Goal: Information Seeking & Learning: Check status

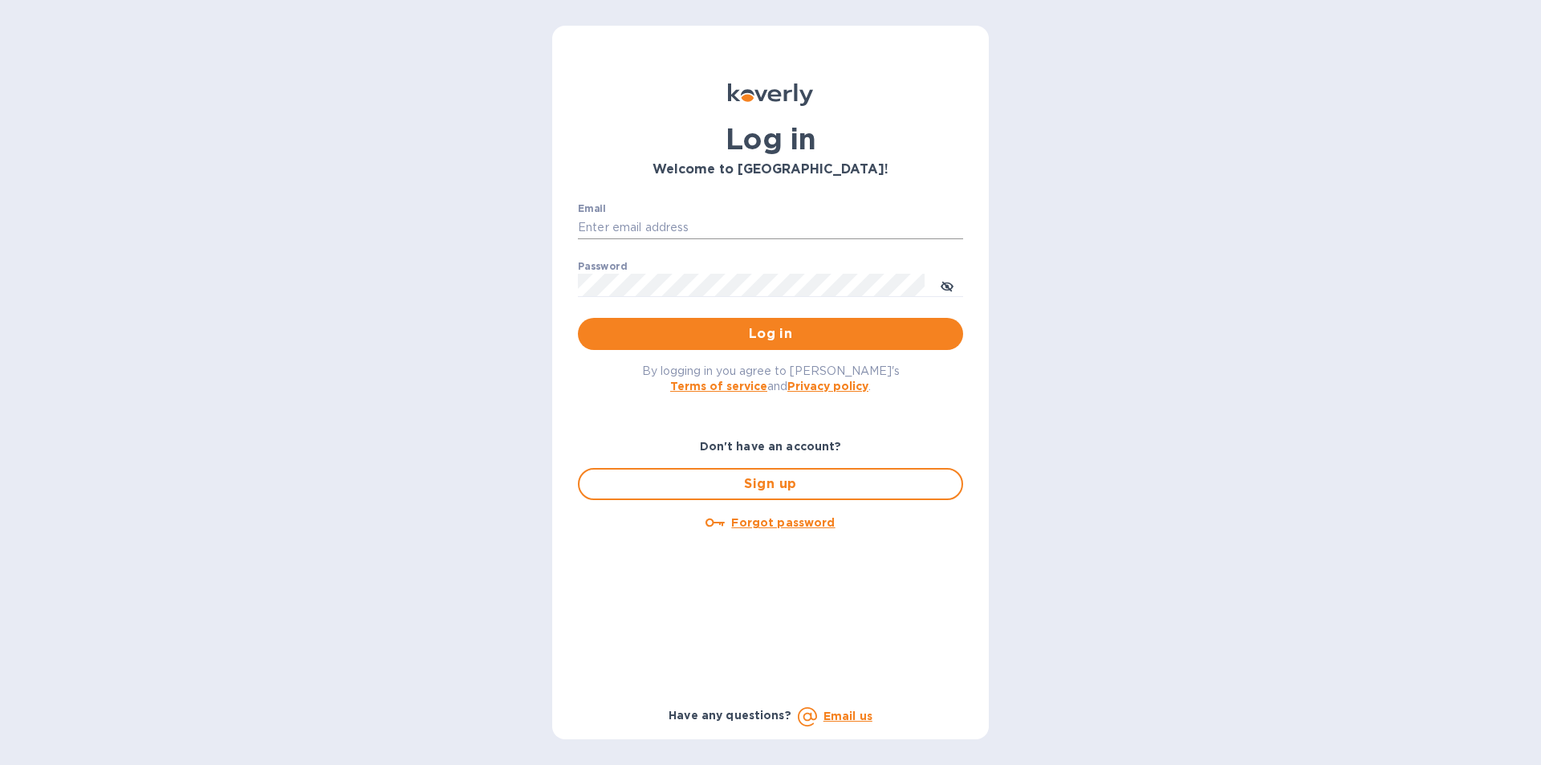
click at [700, 223] on input "Email" at bounding box center [770, 228] width 385 height 24
click at [1062, 226] on div "Log in Welcome to [GEOGRAPHIC_DATA]! Email ​ Password ​ Log in By logging in yo…" at bounding box center [770, 382] width 1541 height 765
click at [1081, 267] on div "Log in Welcome to [GEOGRAPHIC_DATA]! Email ​ Password ​ Log in By logging in yo…" at bounding box center [770, 382] width 1541 height 765
click at [755, 271] on div "Password ​" at bounding box center [770, 290] width 385 height 58
click at [756, 239] on input "Email" at bounding box center [770, 228] width 385 height 24
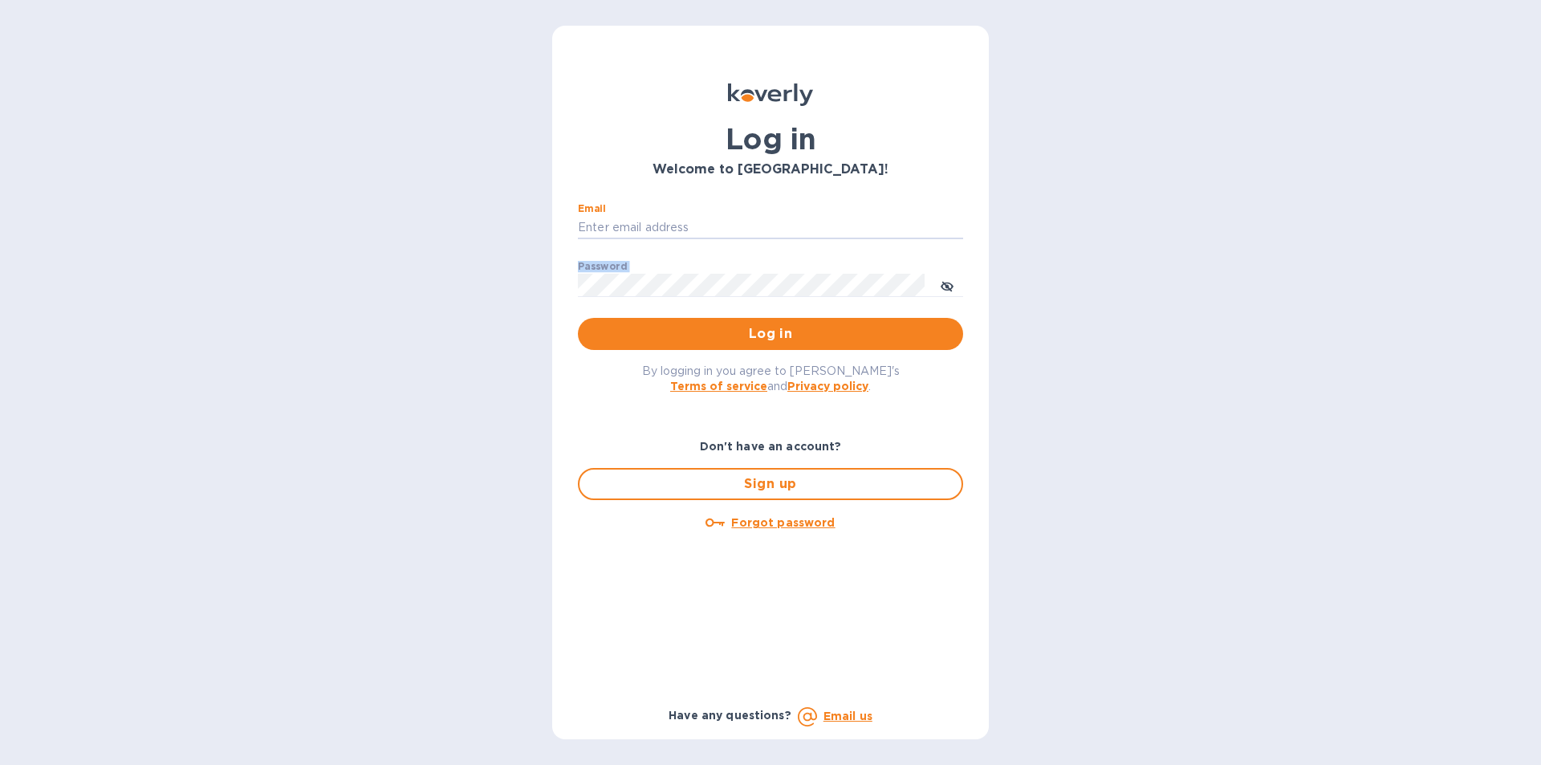
click at [484, 312] on div "Log in Welcome to [GEOGRAPHIC_DATA]! Email ​ Password ​ Log in By logging in yo…" at bounding box center [770, 382] width 1541 height 765
click at [645, 224] on input "Email" at bounding box center [770, 228] width 385 height 24
type input "[EMAIL_ADDRESS][DOMAIN_NAME]"
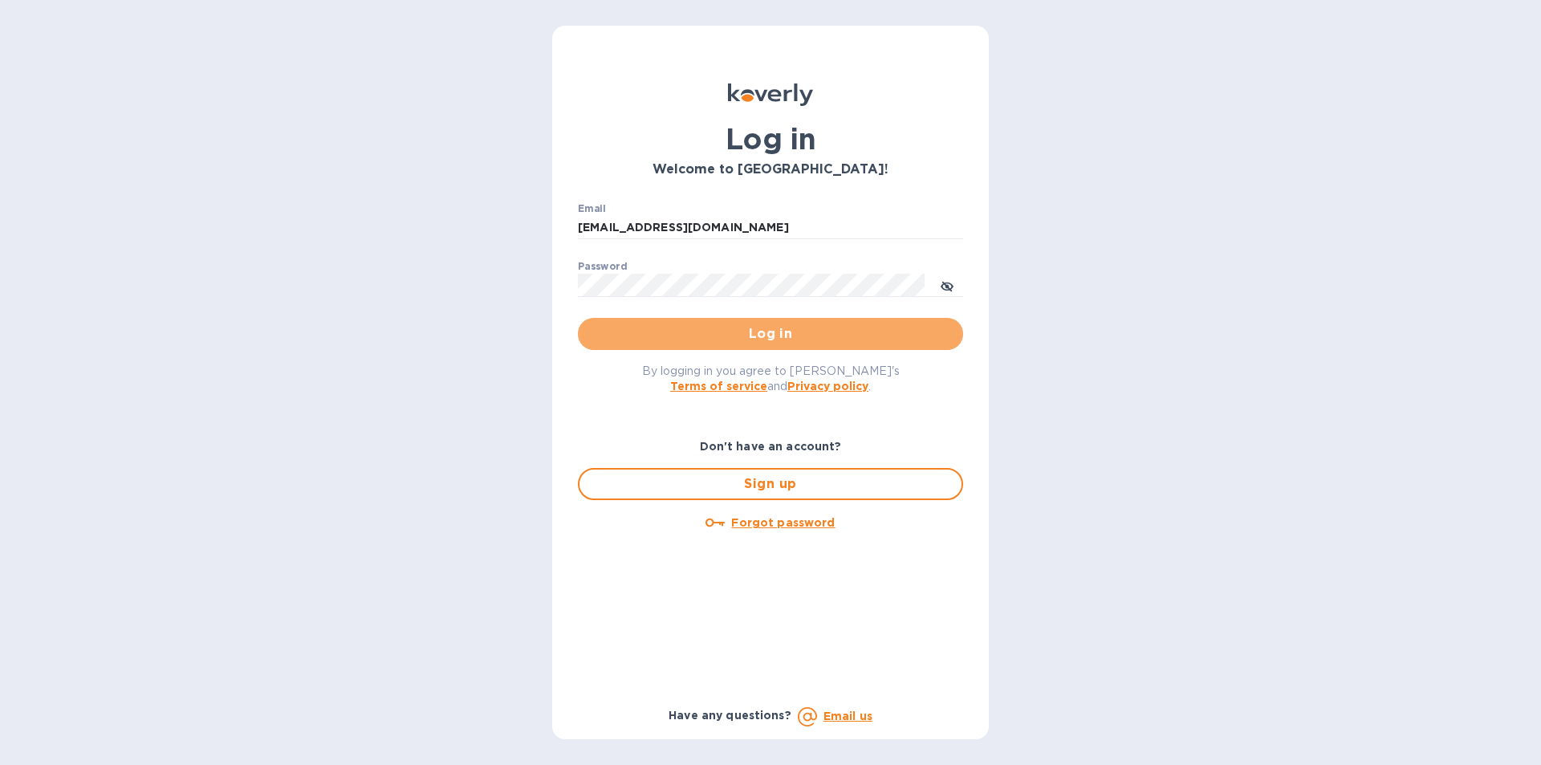
click at [741, 335] on span "Log in" at bounding box center [771, 333] width 360 height 19
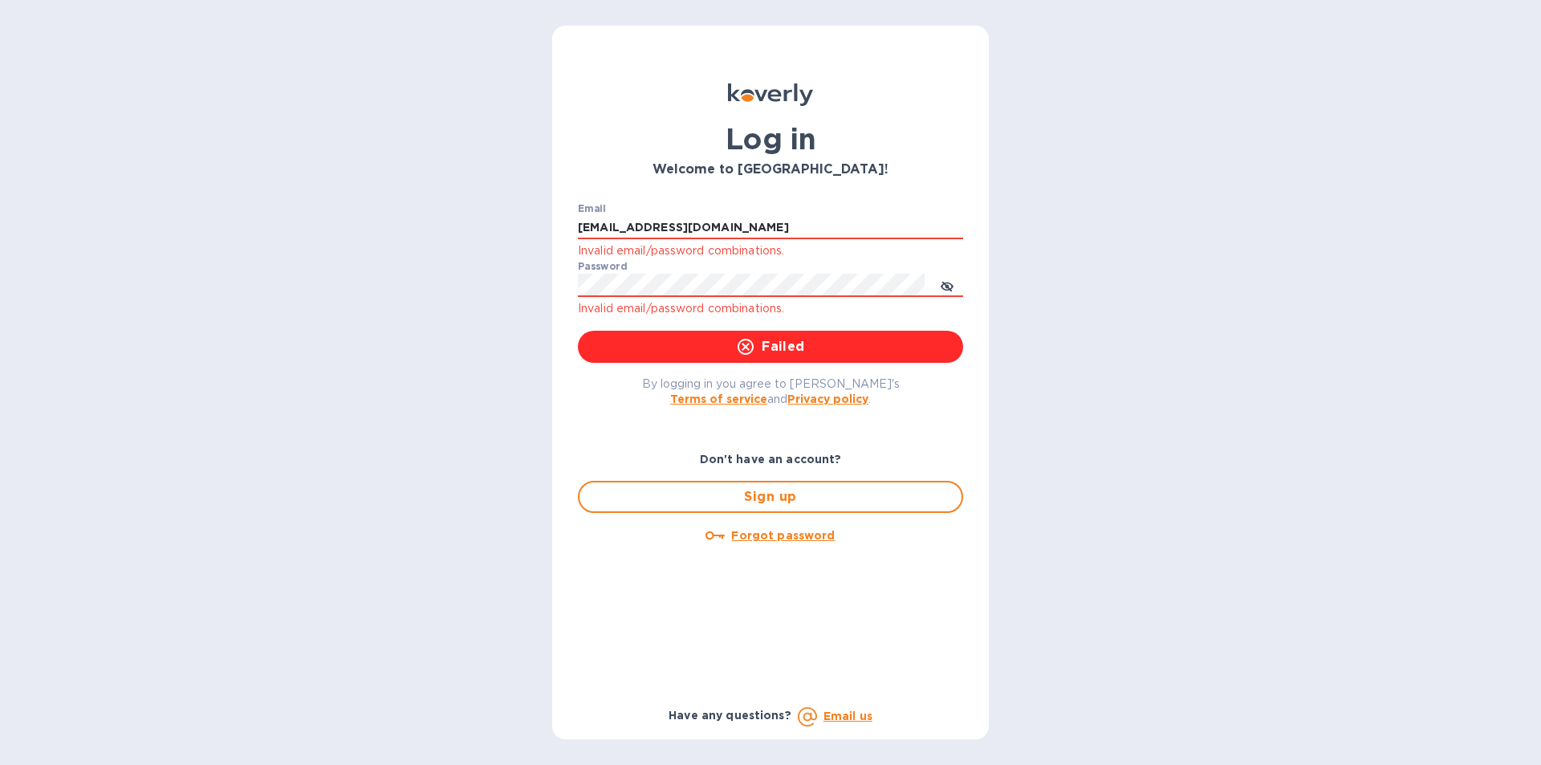
click at [722, 272] on div "Password Invalid email/password combinations." at bounding box center [770, 290] width 385 height 58
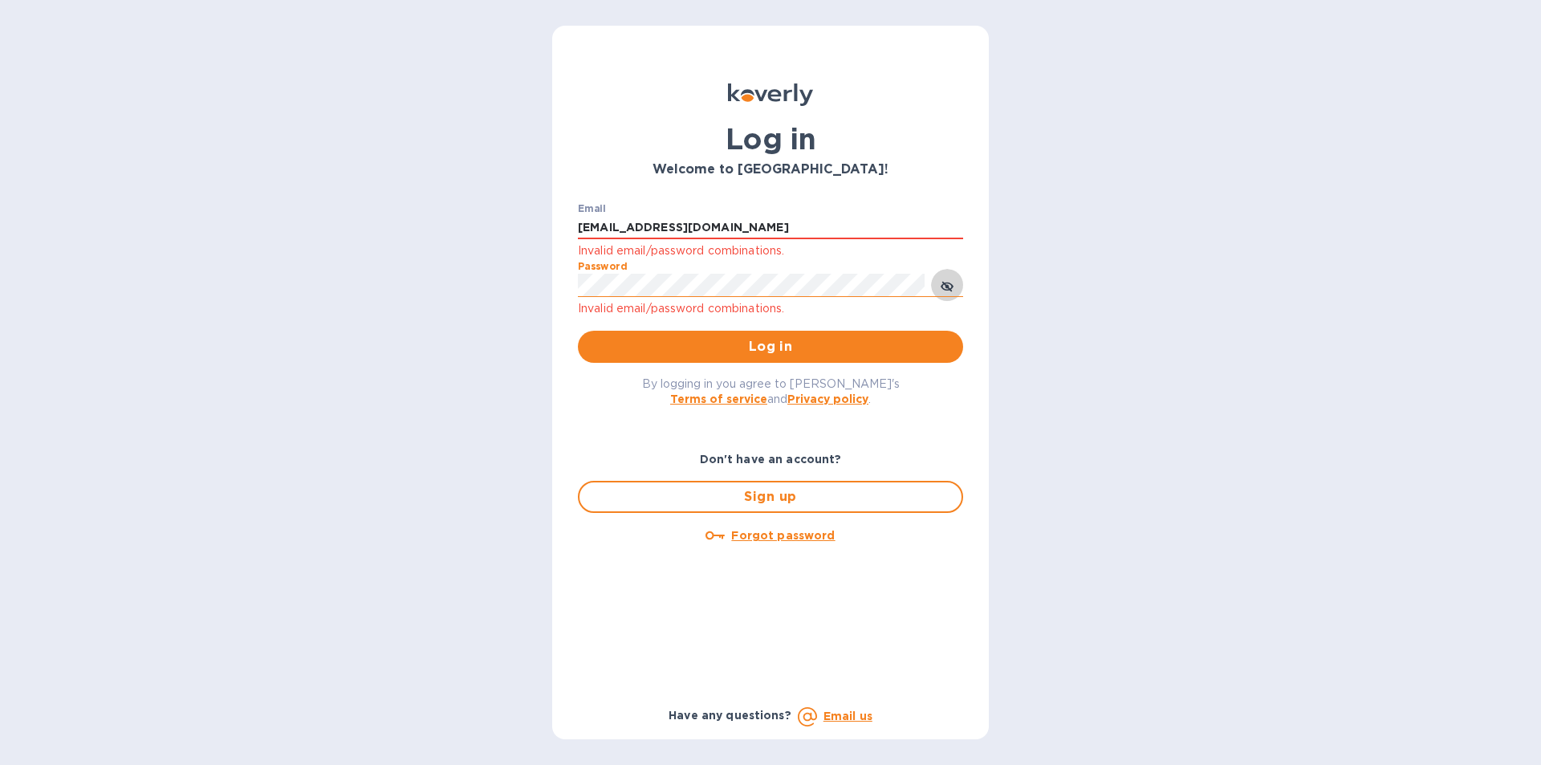
drag, startPoint x: 951, startPoint y: 287, endPoint x: 930, endPoint y: 279, distance: 22.7
click at [950, 286] on icon "toggle password visibility" at bounding box center [947, 286] width 13 height 13
click at [759, 354] on span "Log in" at bounding box center [771, 346] width 360 height 19
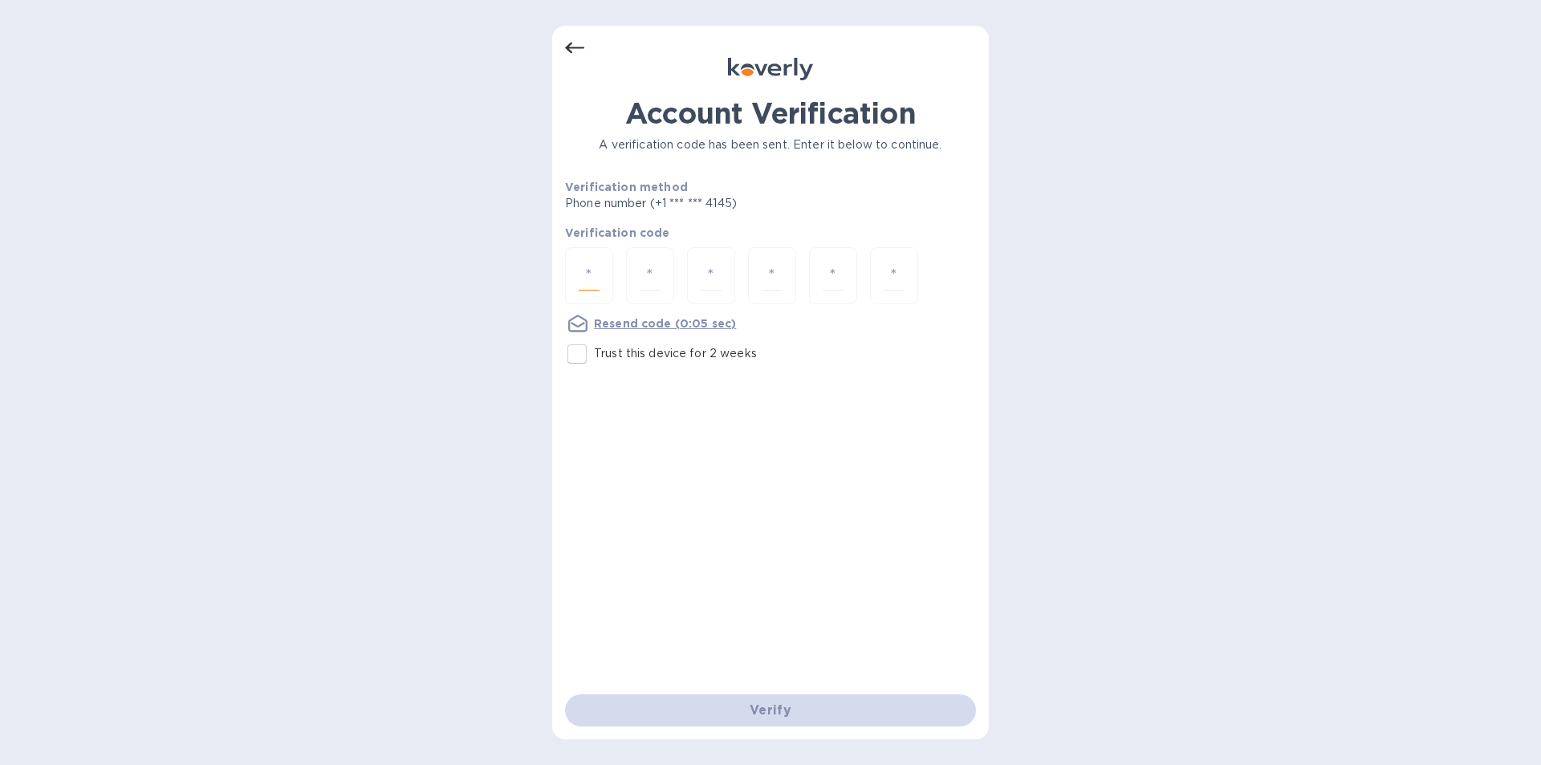
click at [598, 271] on input "number" at bounding box center [589, 276] width 21 height 30
type input "1"
type input "9"
type input "4"
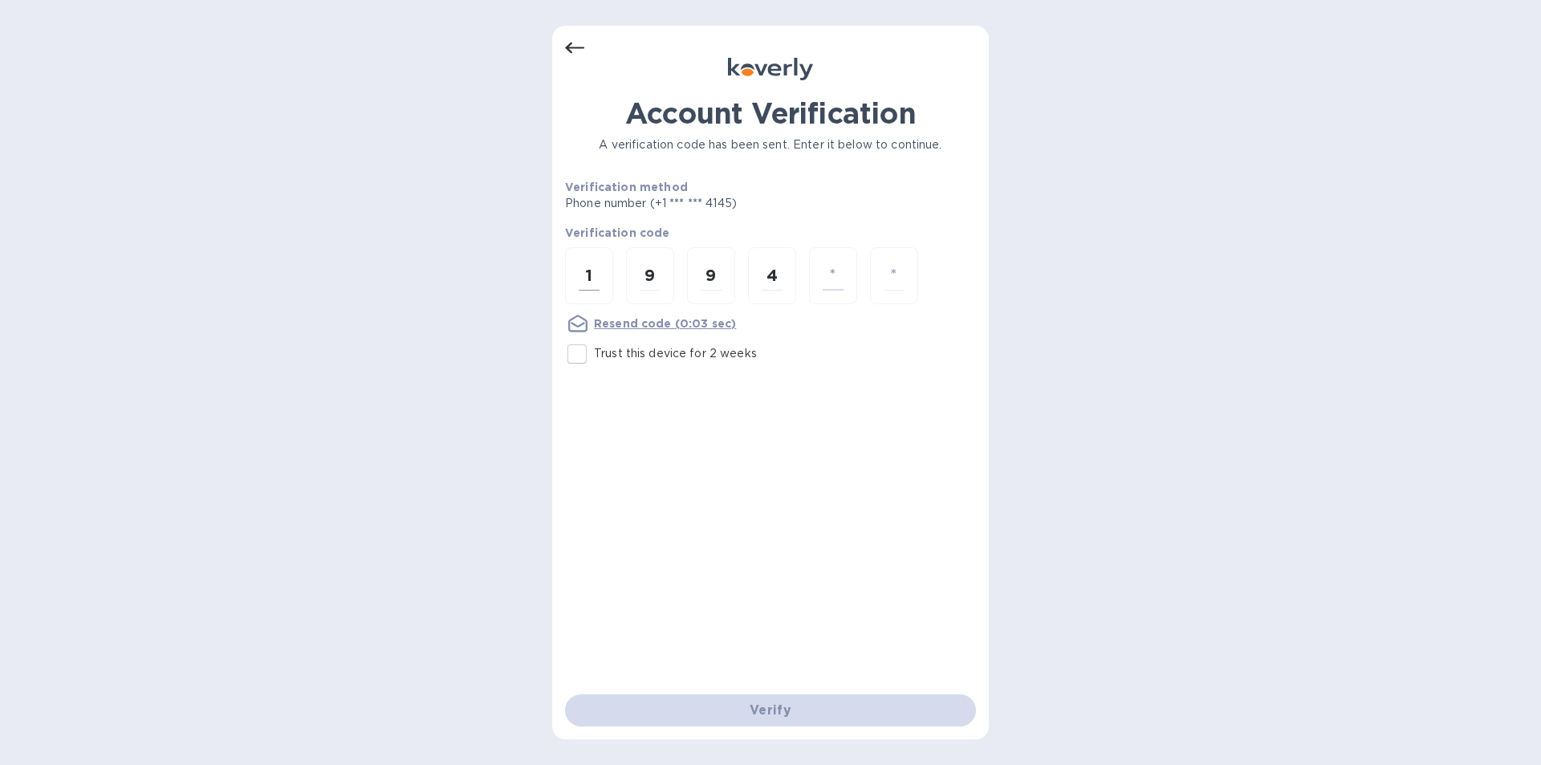
type input "1"
type input "0"
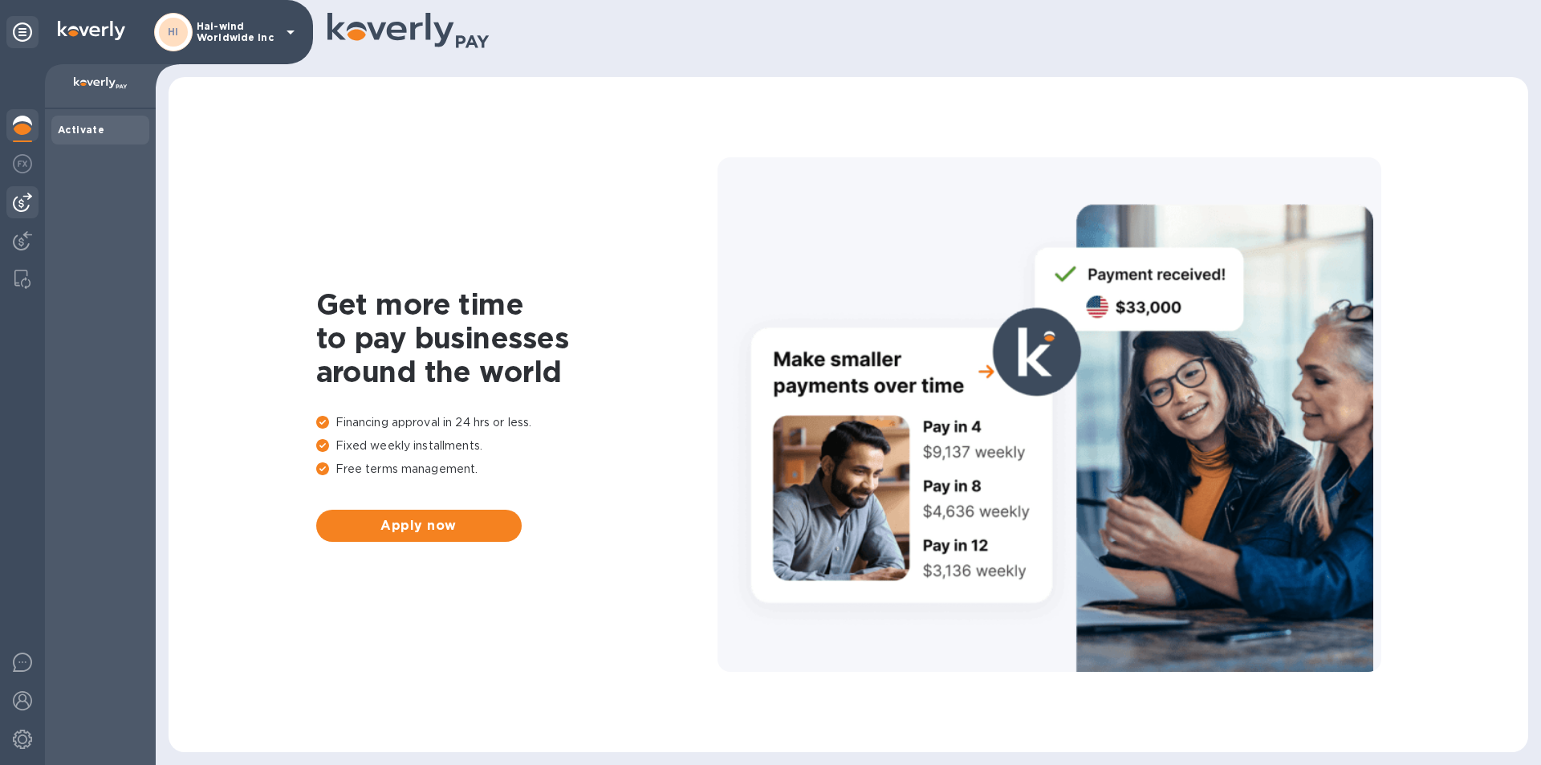
click at [31, 201] on img at bounding box center [22, 202] width 19 height 19
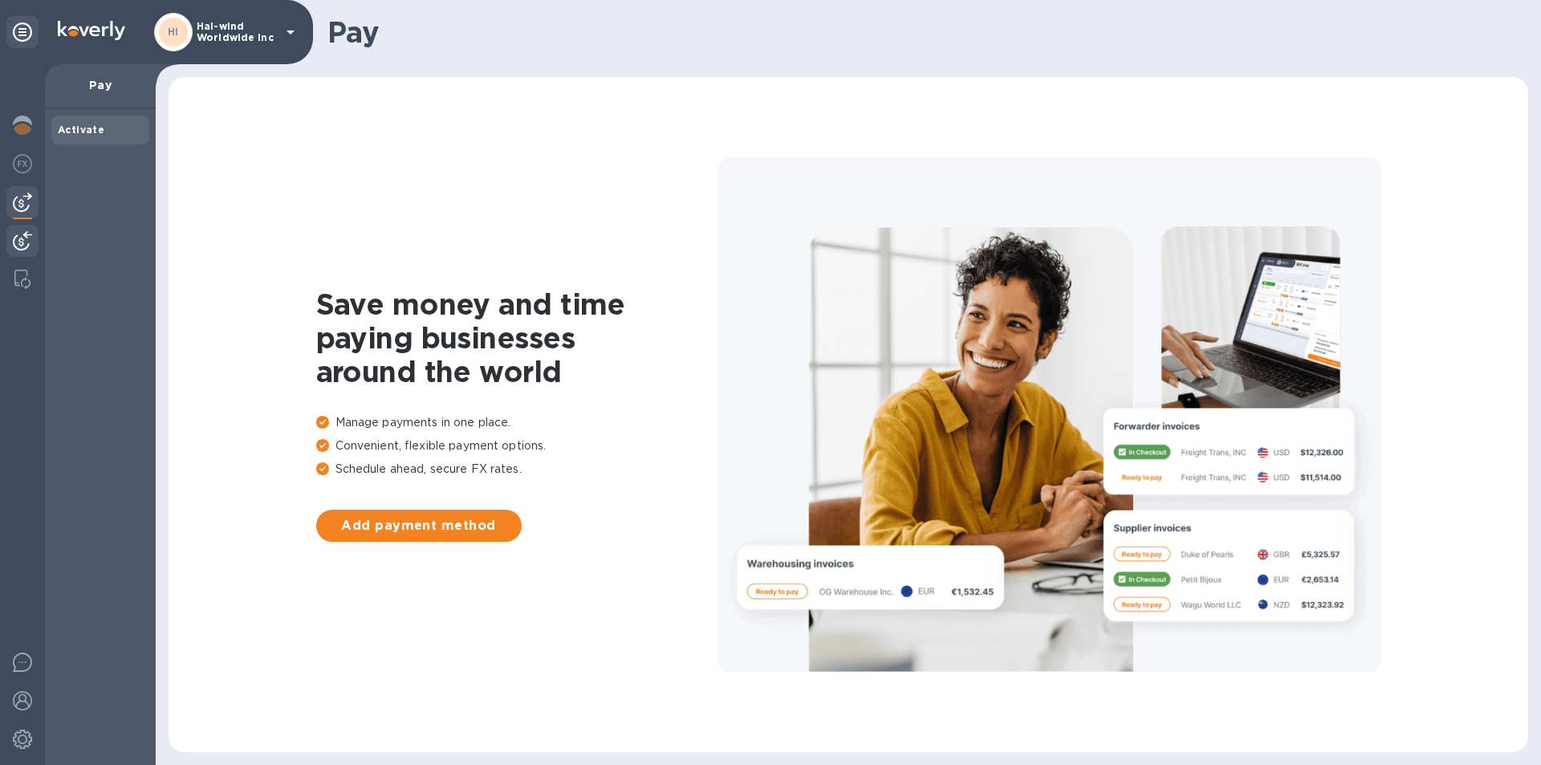
click at [18, 237] on img at bounding box center [22, 240] width 19 height 19
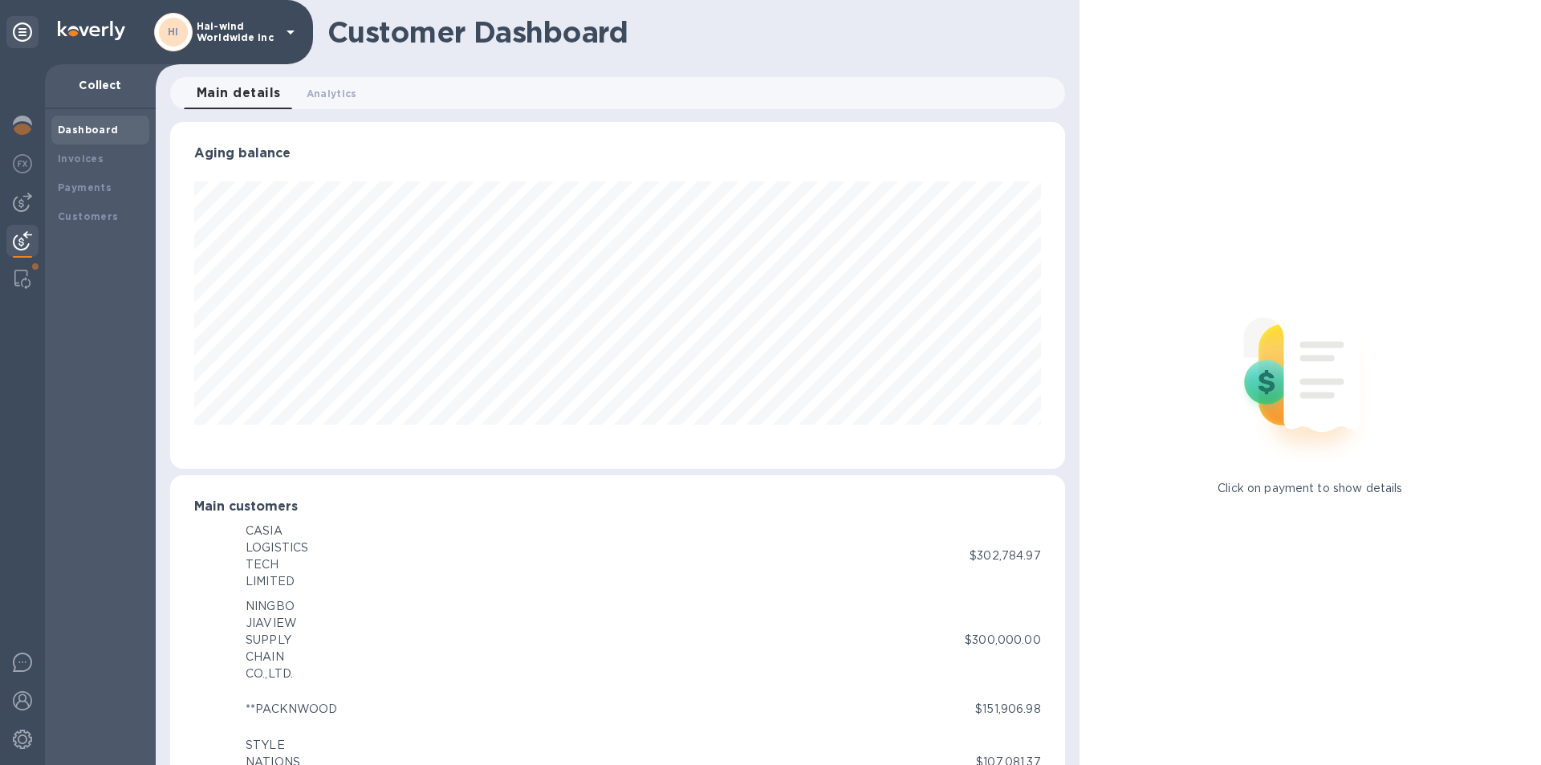
scroll to position [802438, 801896]
click at [24, 279] on img at bounding box center [22, 279] width 16 height 19
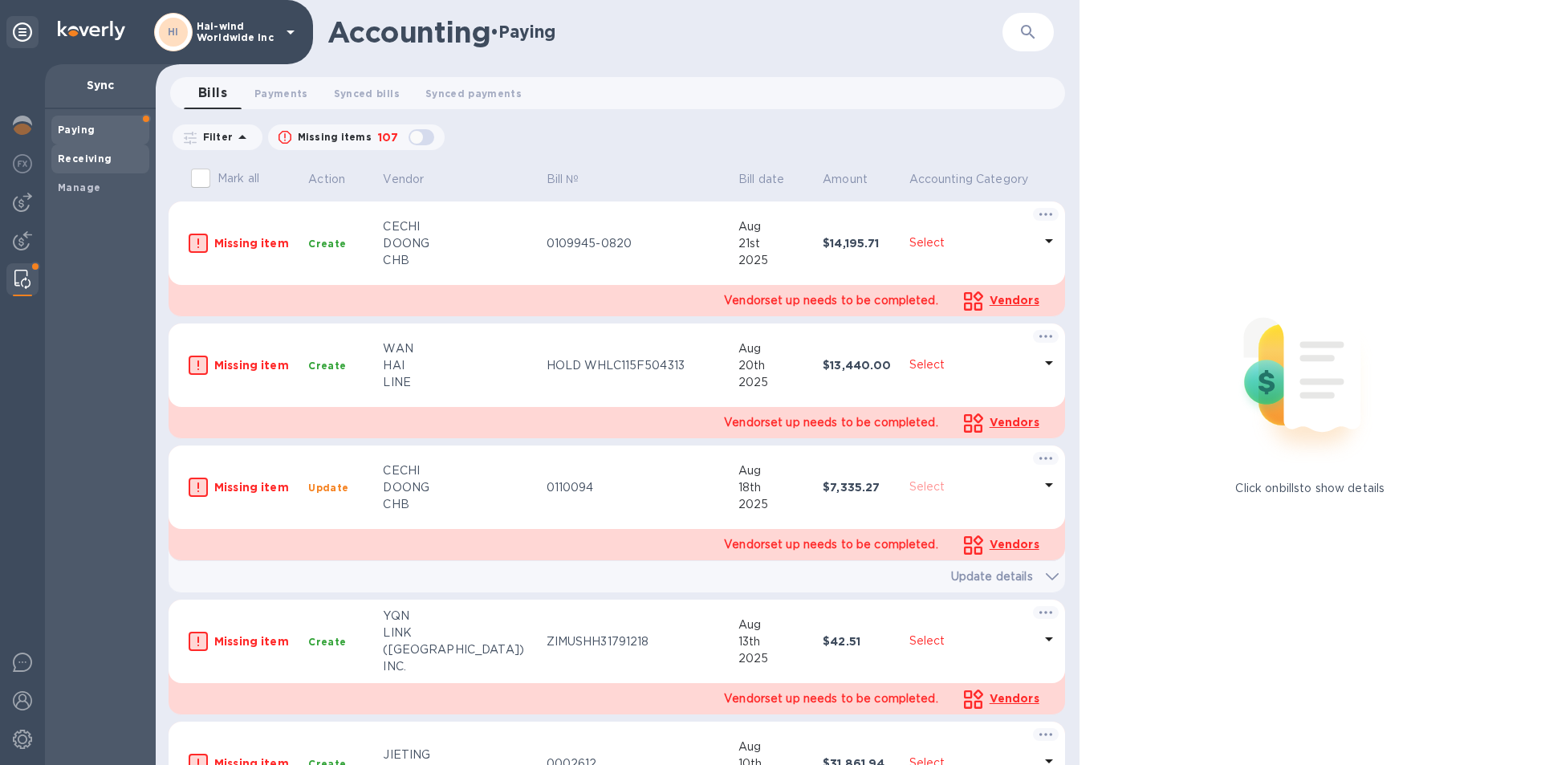
click at [81, 157] on b "Receiving" at bounding box center [85, 159] width 55 height 12
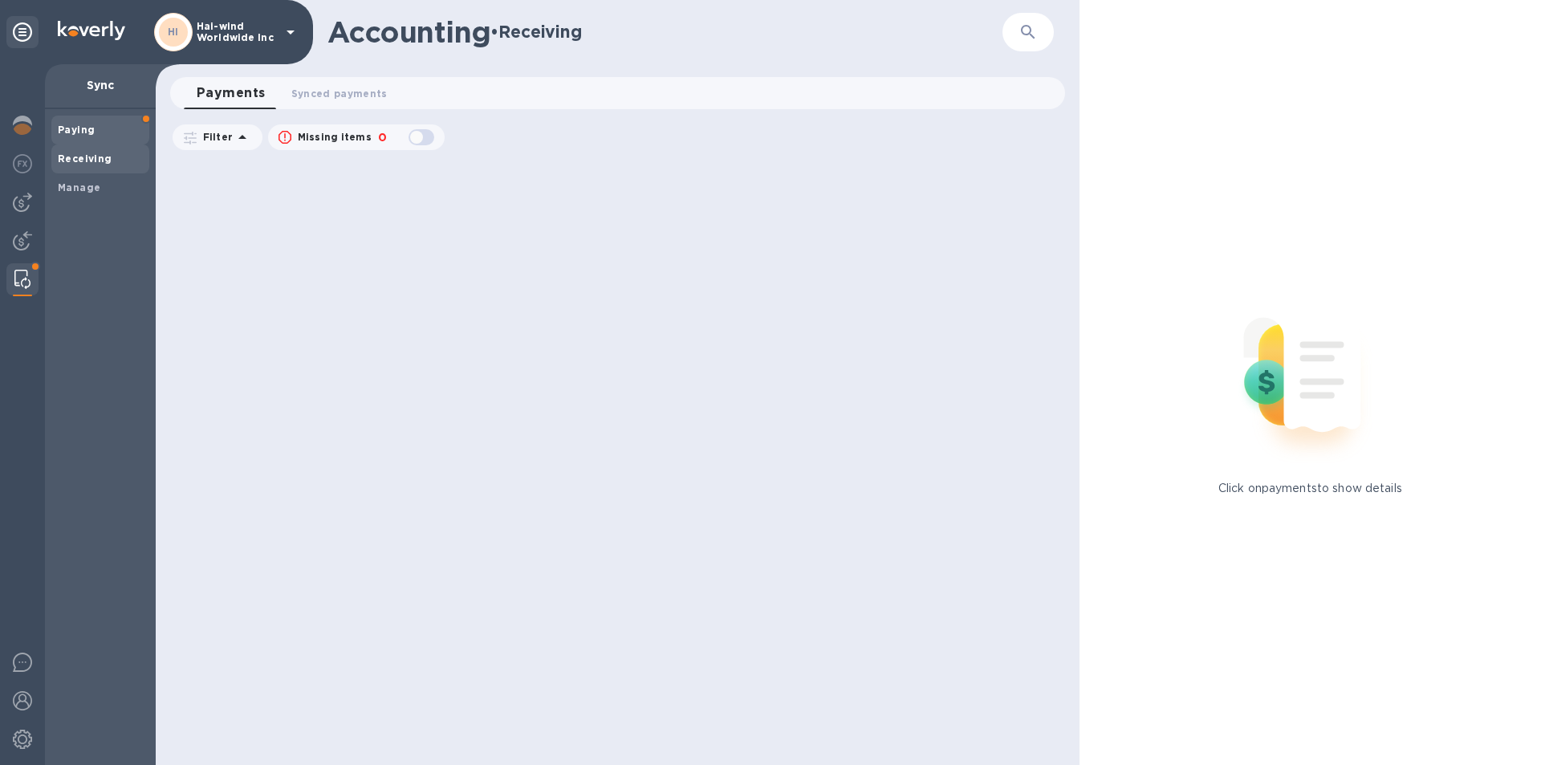
click at [70, 134] on b "Paying" at bounding box center [76, 130] width 37 height 12
click at [76, 165] on span "Receiving" at bounding box center [85, 159] width 55 height 16
click at [1029, 26] on icon "button" at bounding box center [1028, 32] width 14 height 14
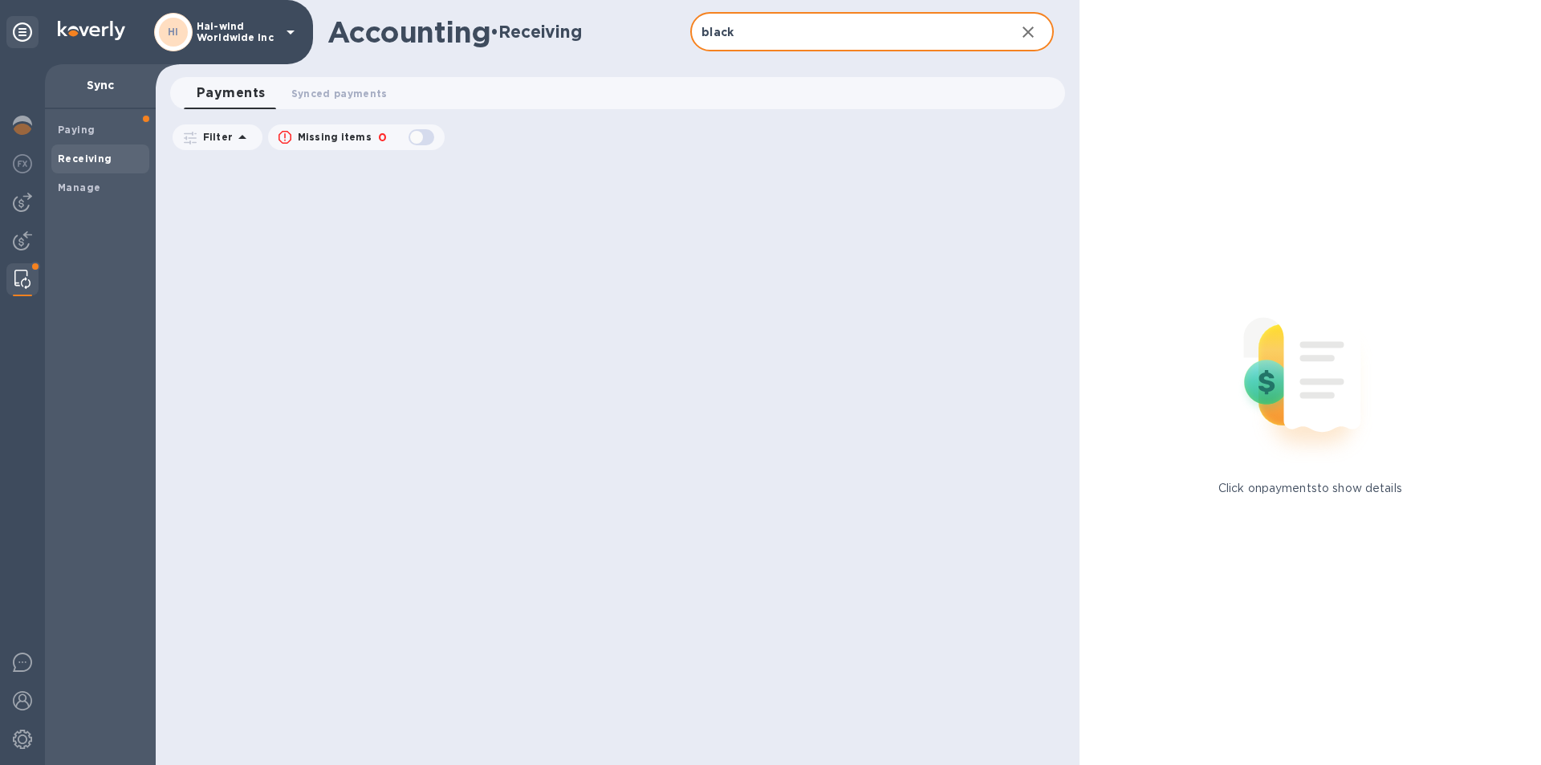
type input "black"
click at [64, 129] on b "Paying" at bounding box center [76, 130] width 37 height 12
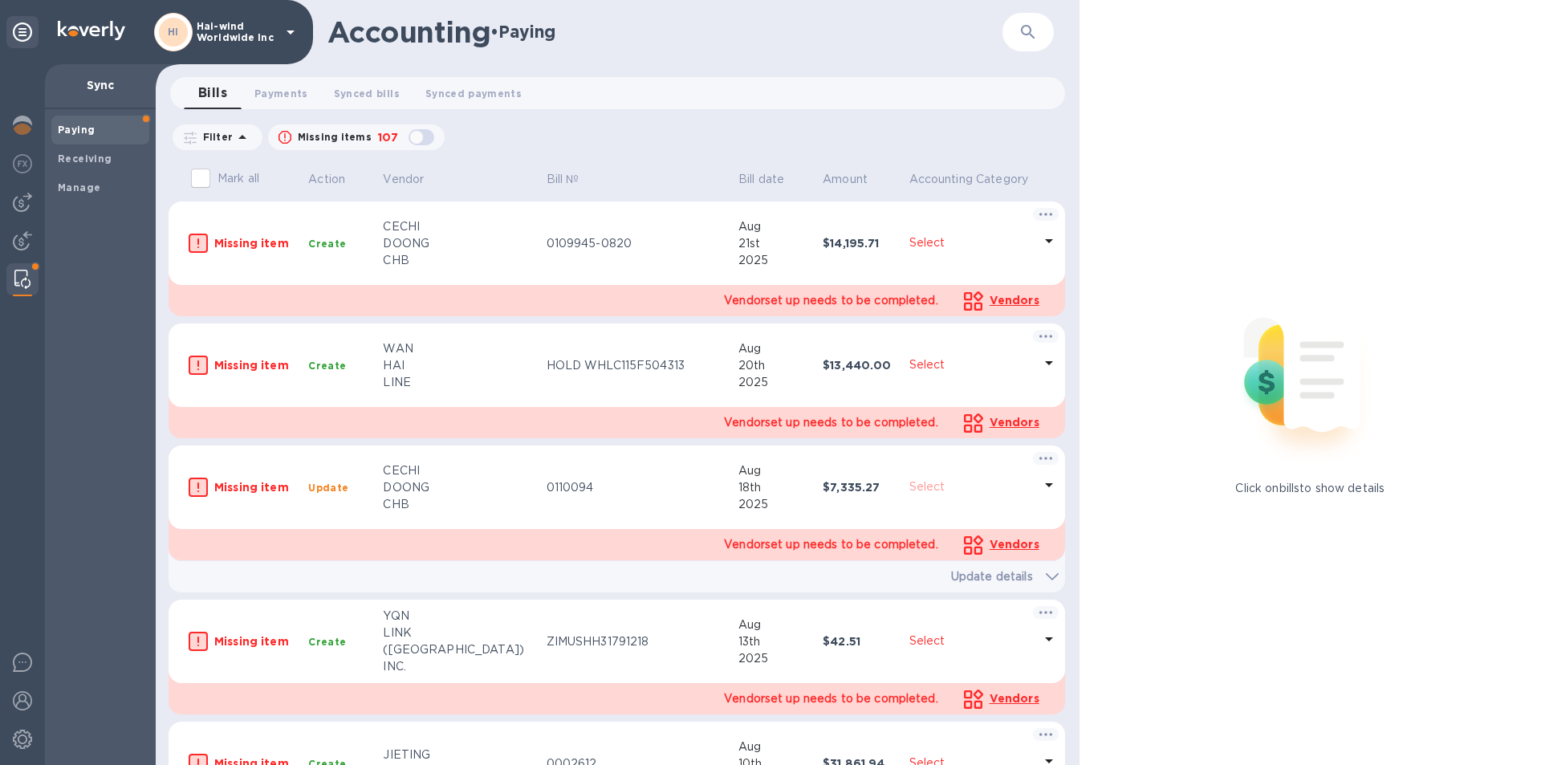
click at [1028, 23] on icon "button" at bounding box center [1028, 31] width 19 height 19
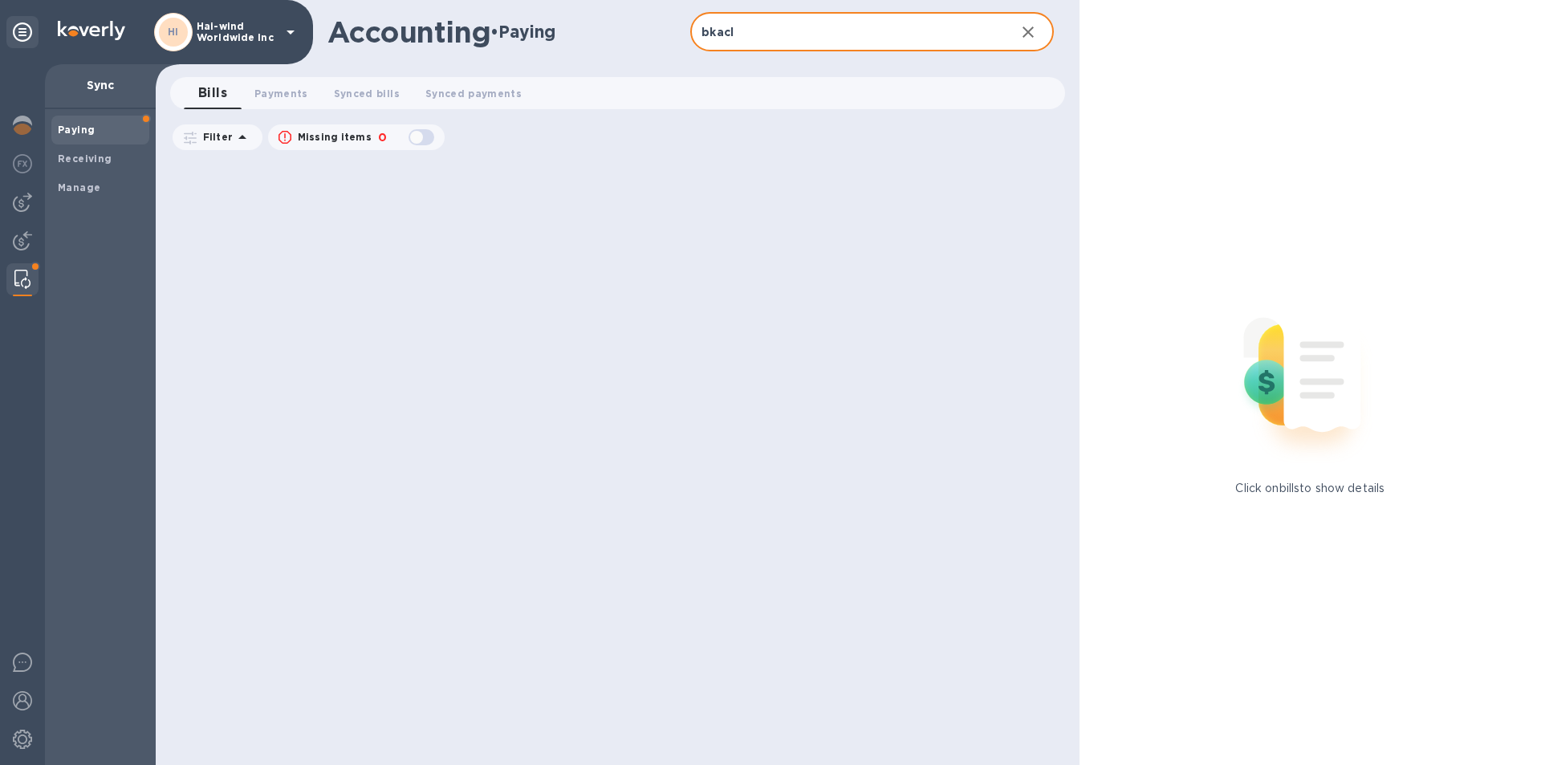
drag, startPoint x: 595, startPoint y: 18, endPoint x: 547, endPoint y: 1, distance: 50.3
click at [572, 10] on div "Accounting • Paying bkacl ​" at bounding box center [618, 32] width 924 height 64
type input "black"
click at [31, 233] on div at bounding box center [22, 242] width 32 height 35
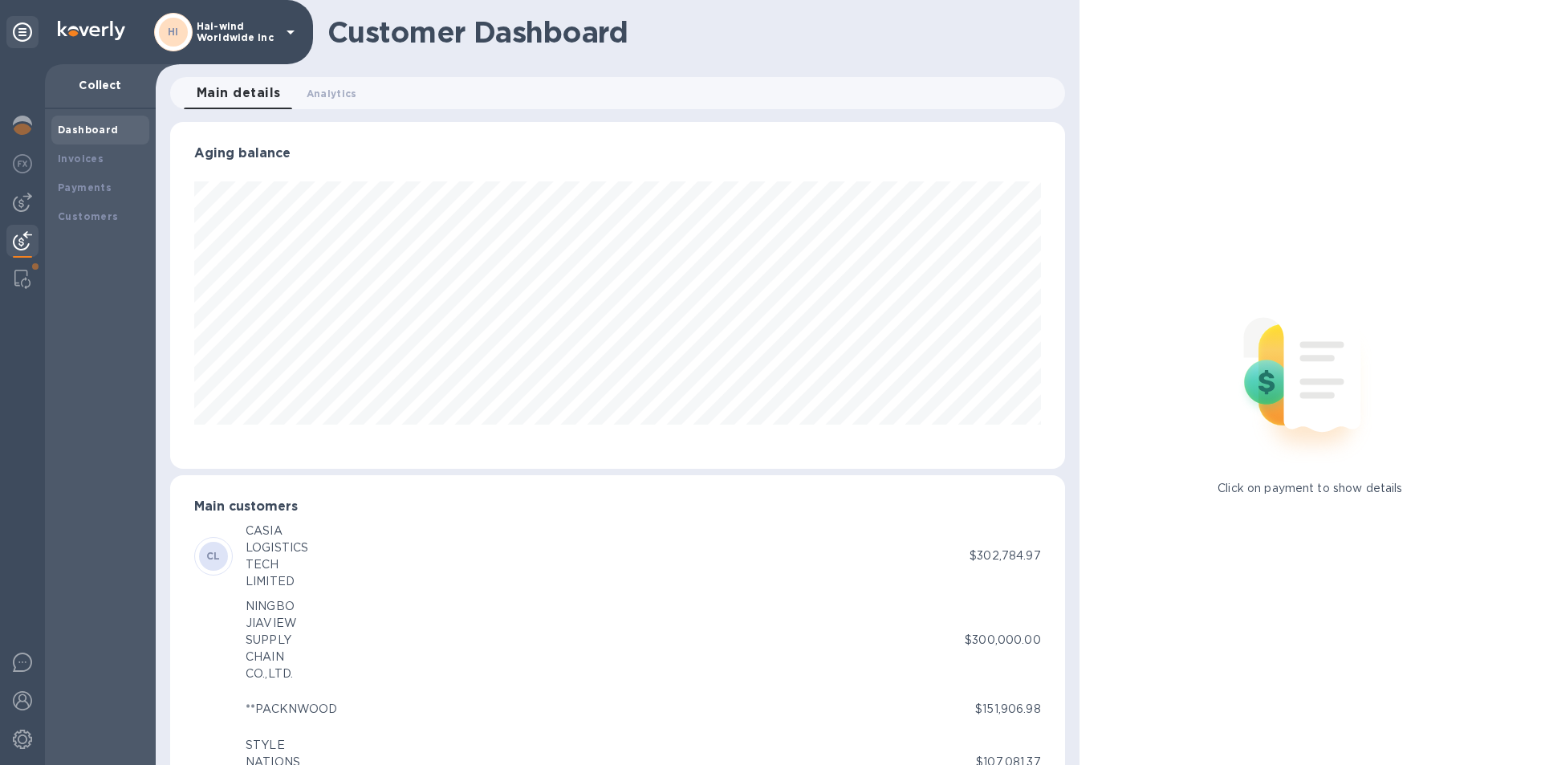
scroll to position [802438, 801896]
click at [26, 200] on img at bounding box center [22, 202] width 19 height 19
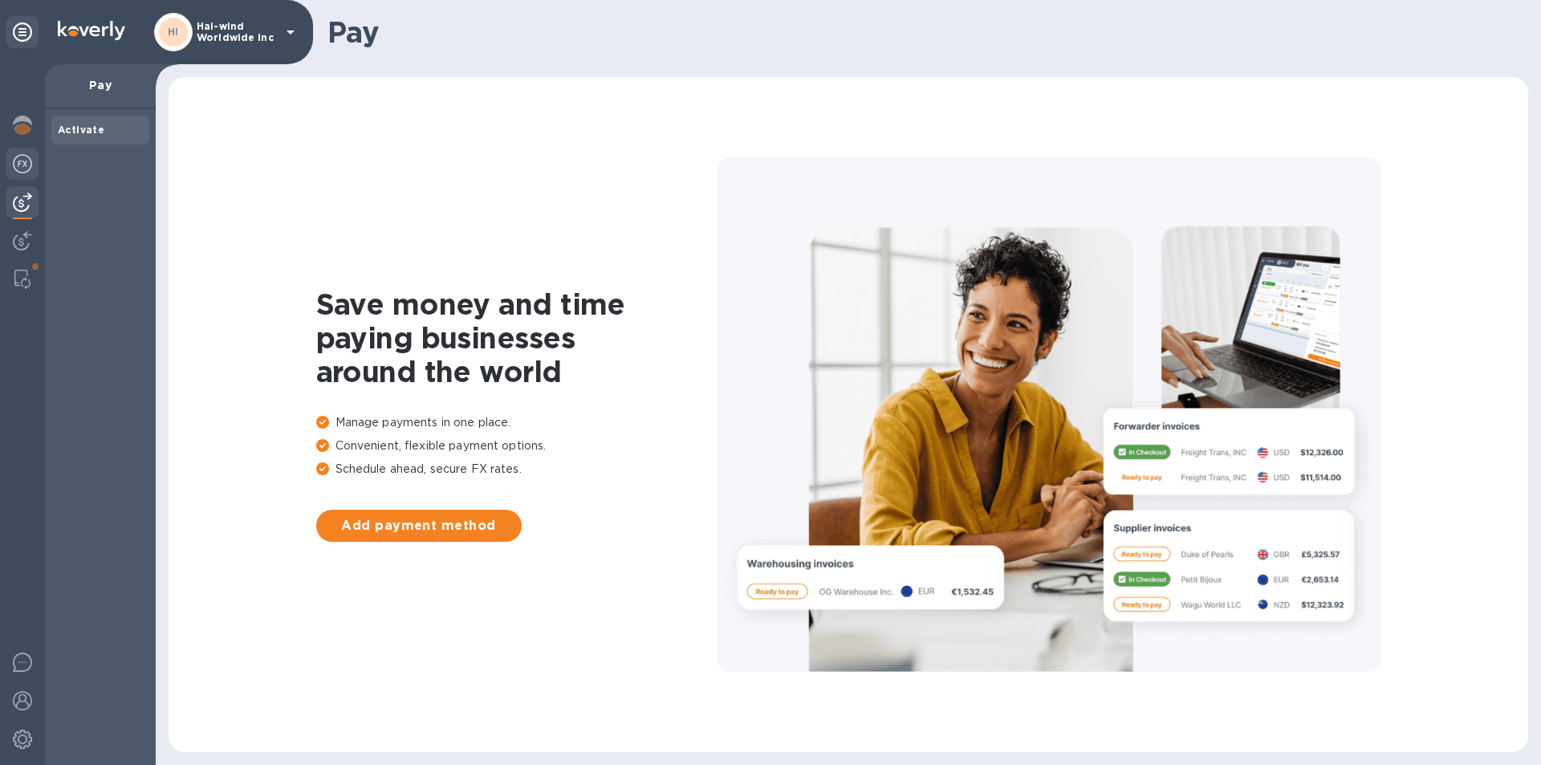
click at [22, 180] on div at bounding box center [22, 165] width 32 height 35
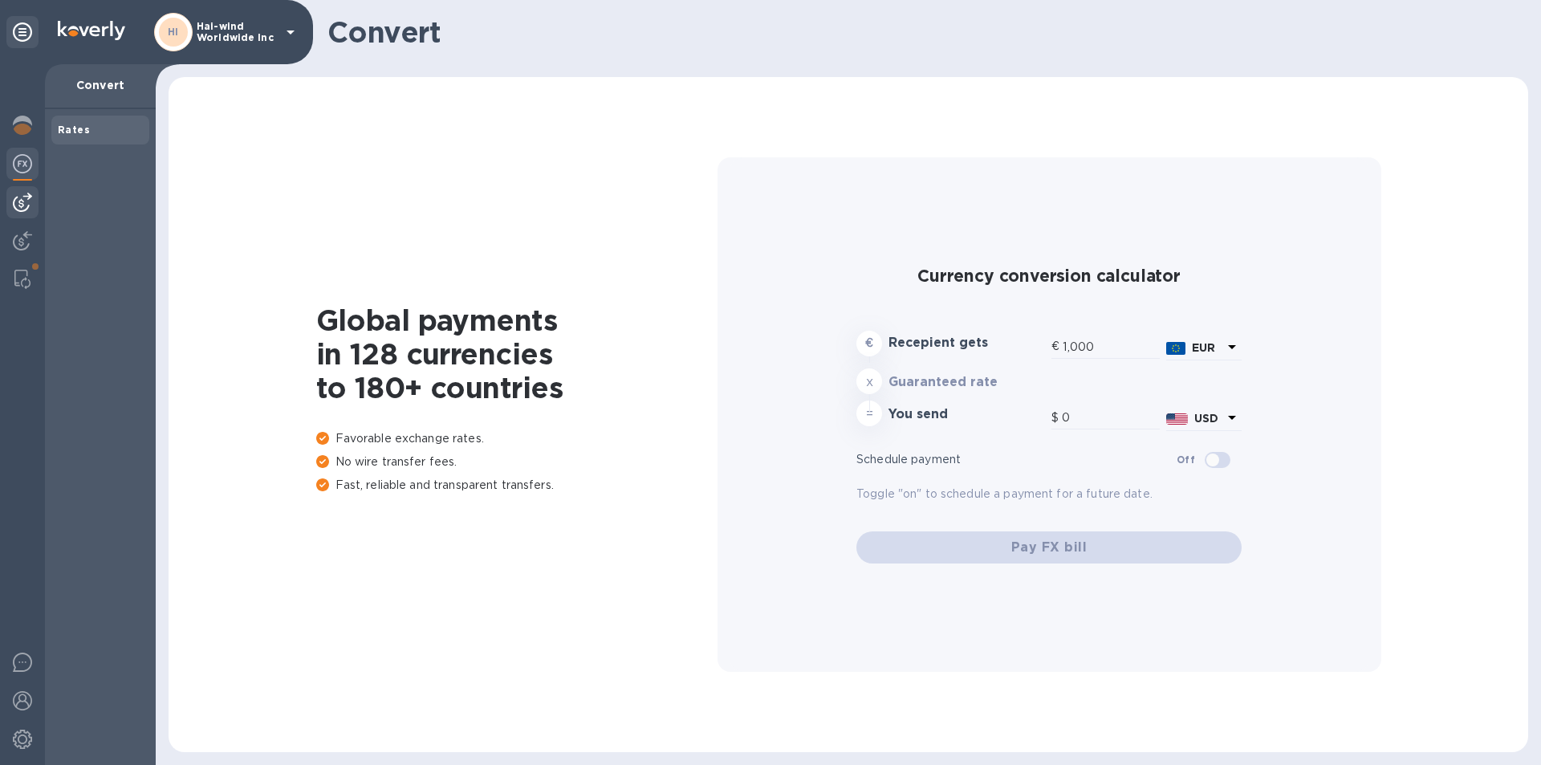
type input "1,172.14"
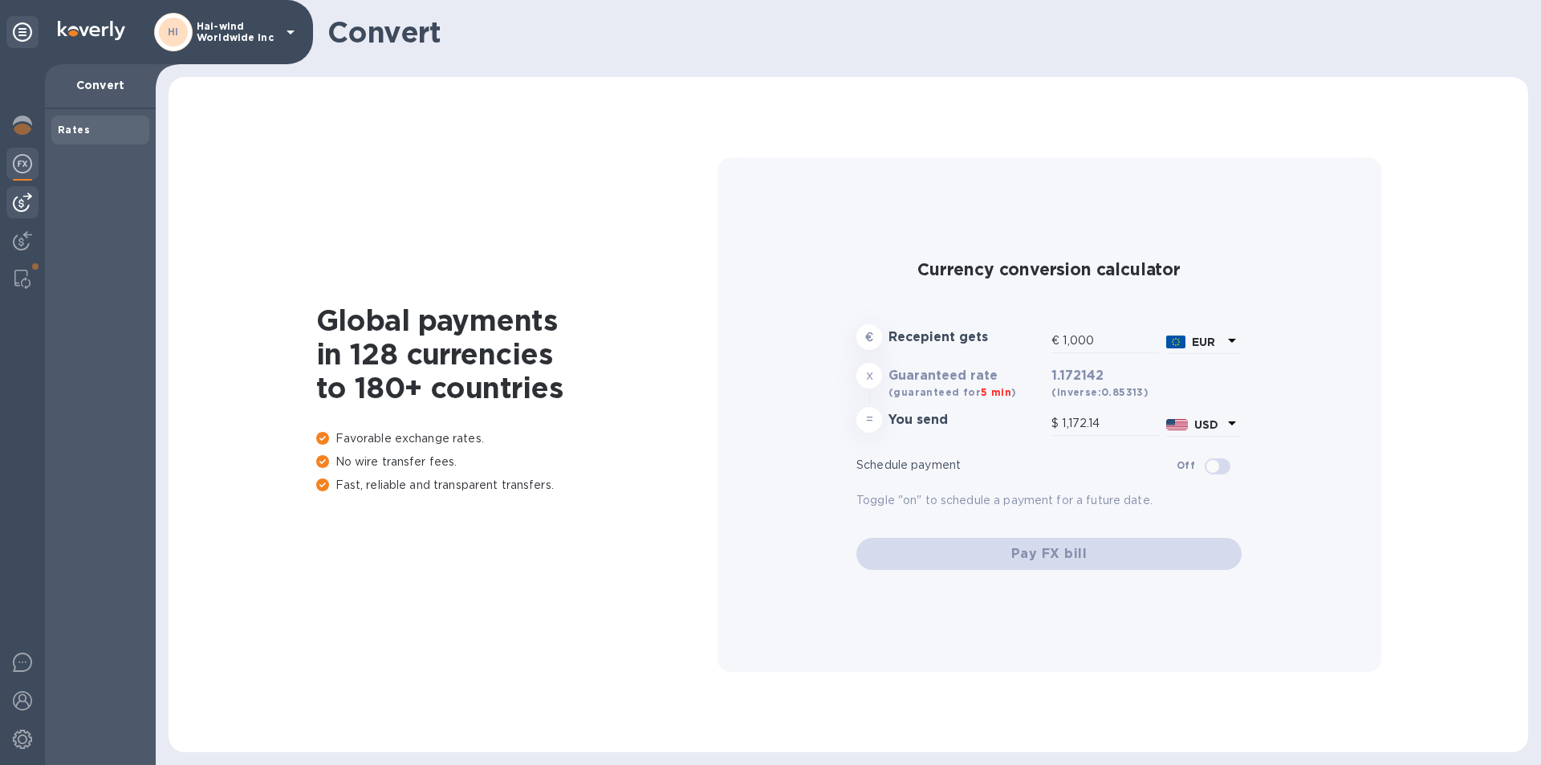
click at [22, 208] on img at bounding box center [22, 202] width 19 height 19
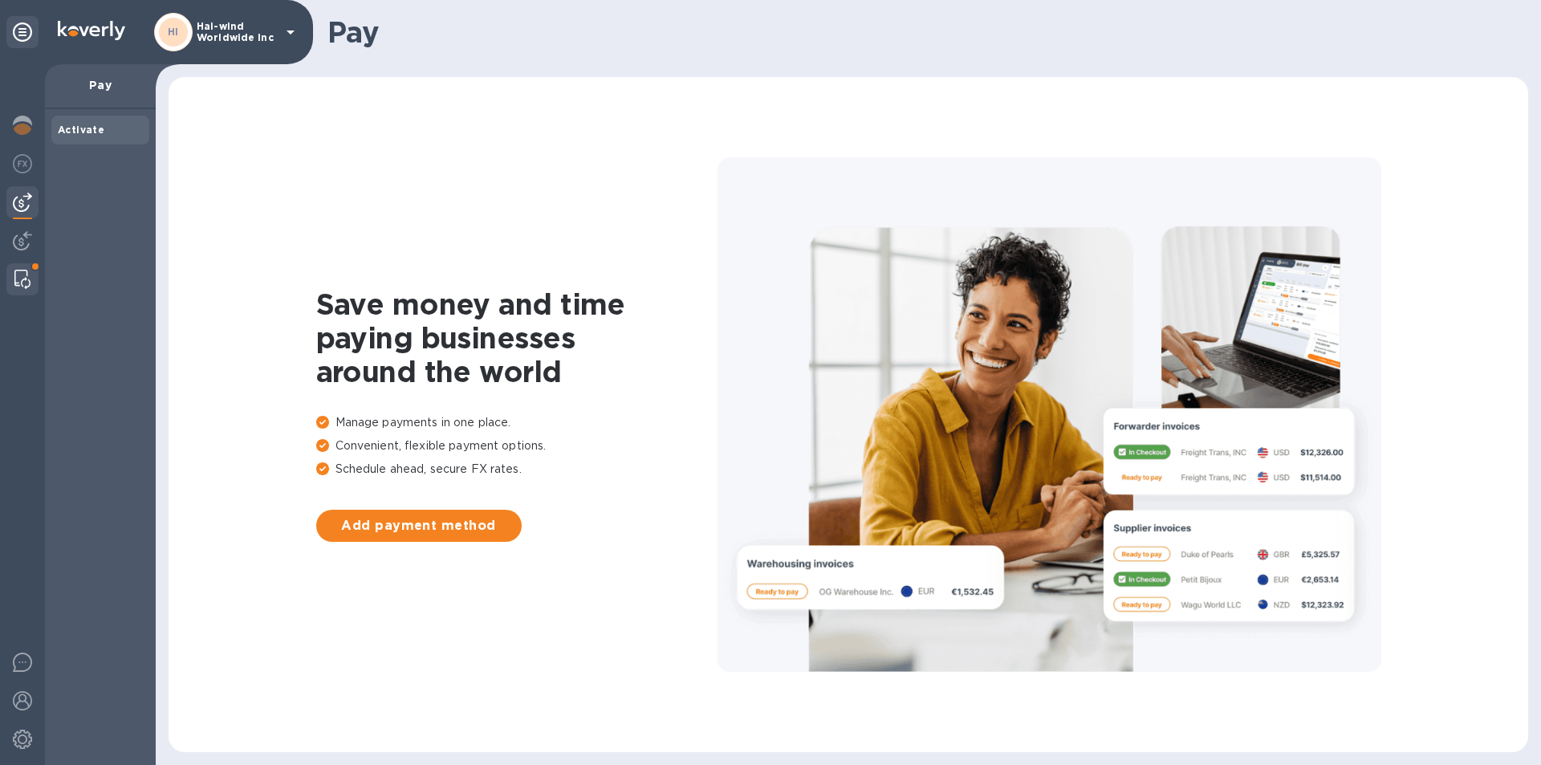
click at [32, 281] on div at bounding box center [22, 279] width 29 height 32
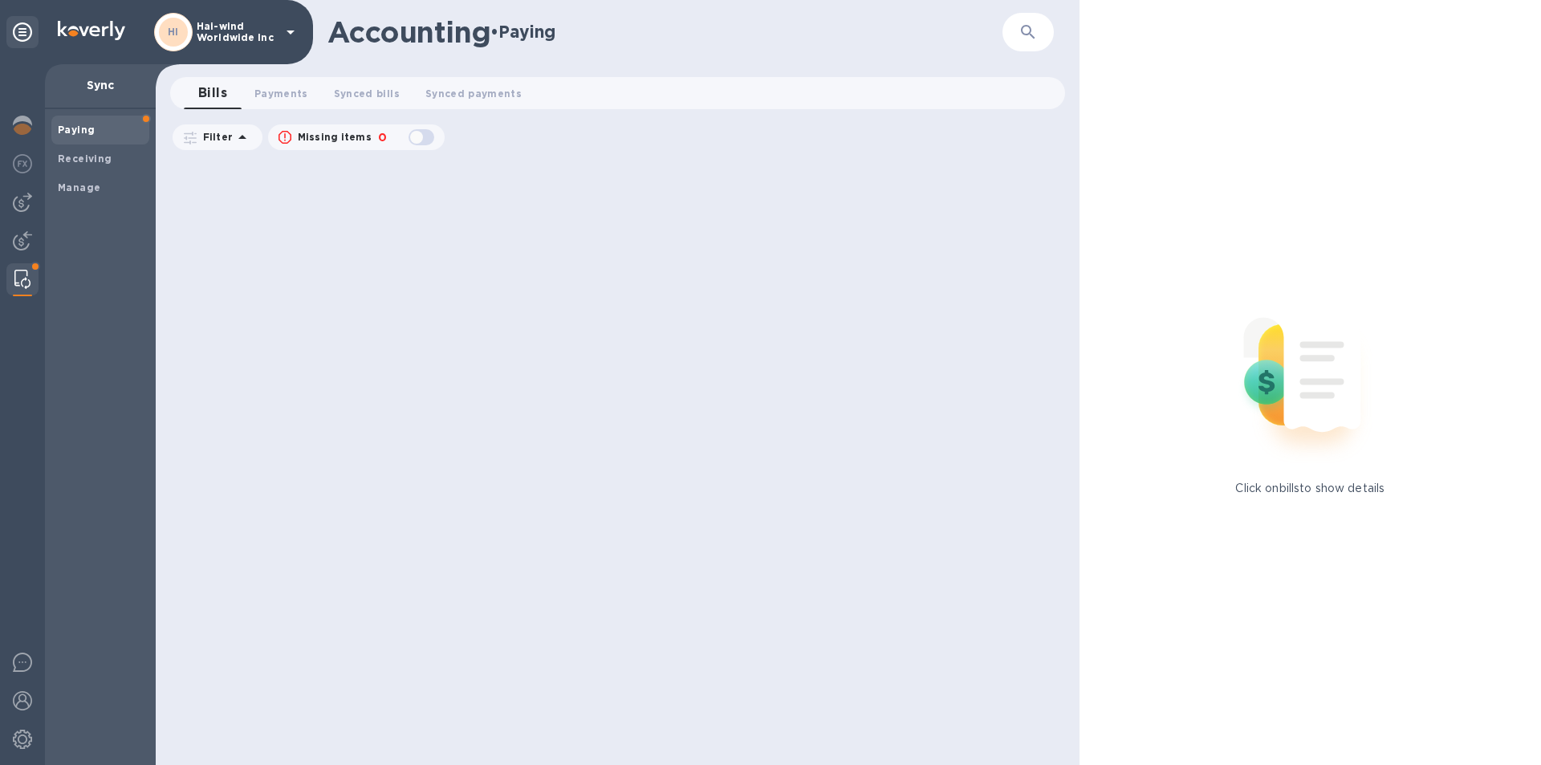
click at [1026, 33] on icon "button" at bounding box center [1028, 31] width 19 height 19
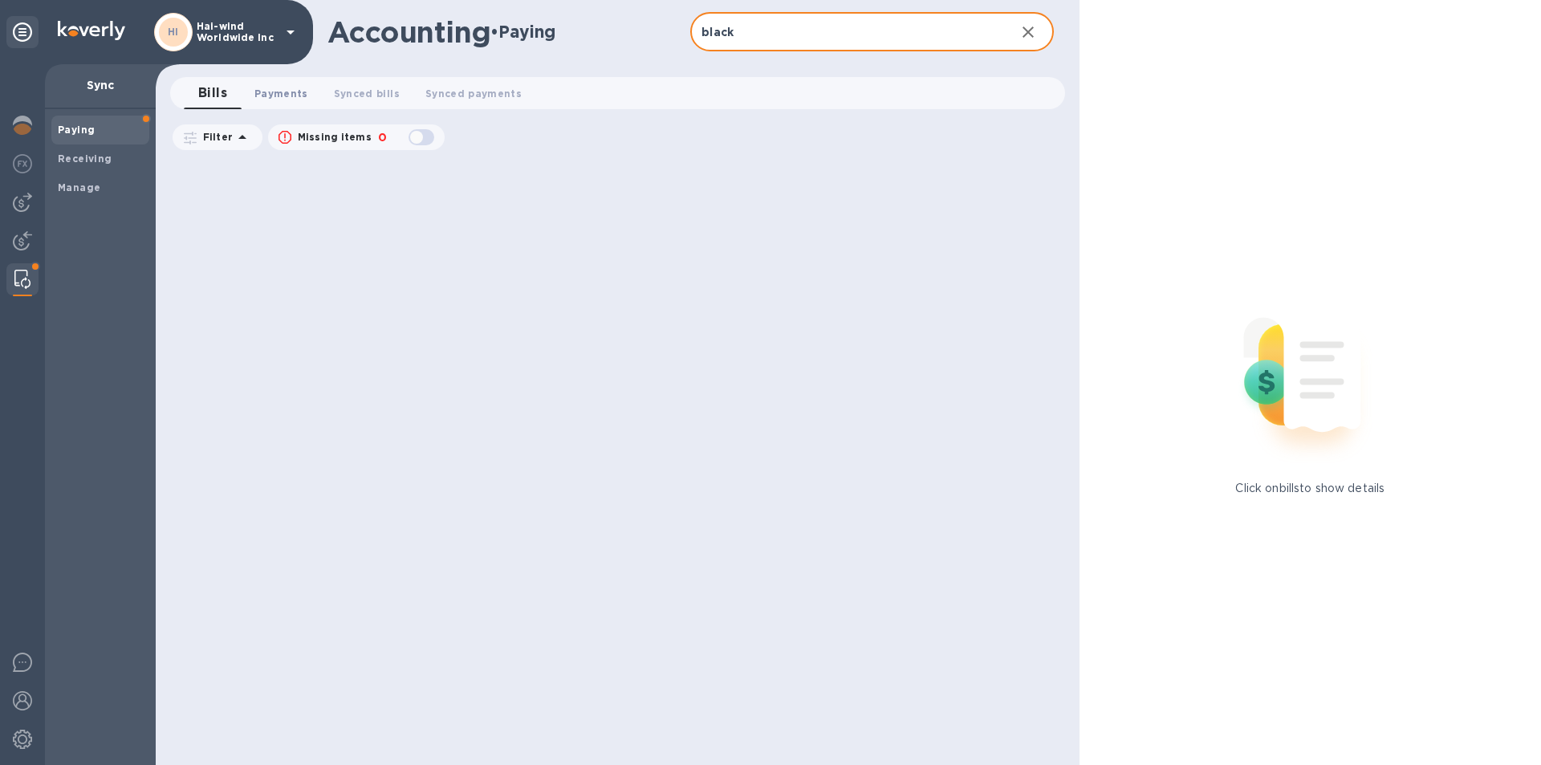
type input "black"
click at [272, 100] on span "Payments 0" at bounding box center [281, 93] width 54 height 17
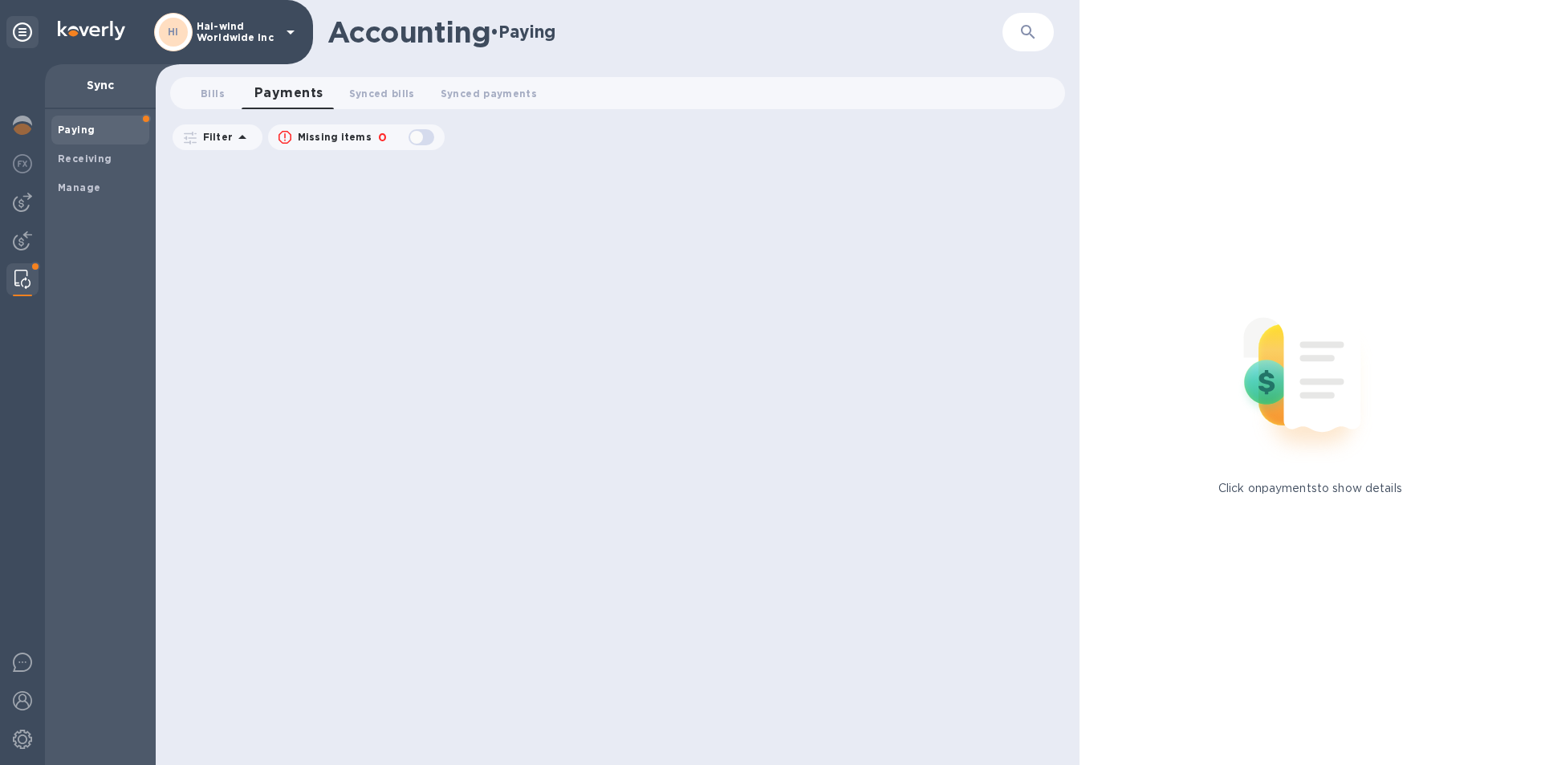
click at [1016, 32] on button "button" at bounding box center [1028, 32] width 39 height 39
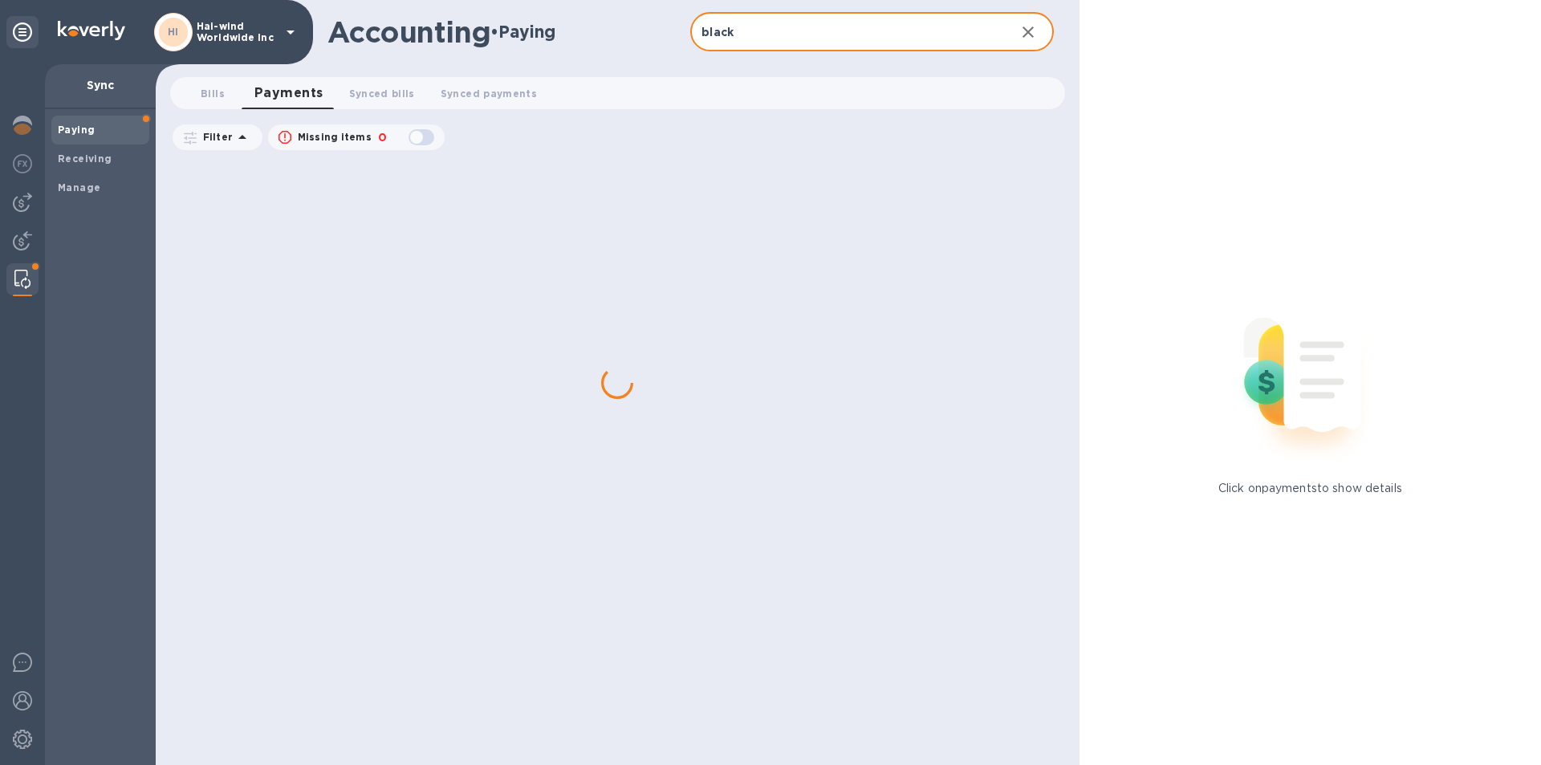
type input "black"
drag, startPoint x: 590, startPoint y: 533, endPoint x: 610, endPoint y: 368, distance: 165.8
click at [592, 531] on div at bounding box center [620, 462] width 903 height 606
drag, startPoint x: 617, startPoint y: 441, endPoint x: 582, endPoint y: 397, distance: 55.9
click at [617, 440] on div at bounding box center [620, 462] width 903 height 606
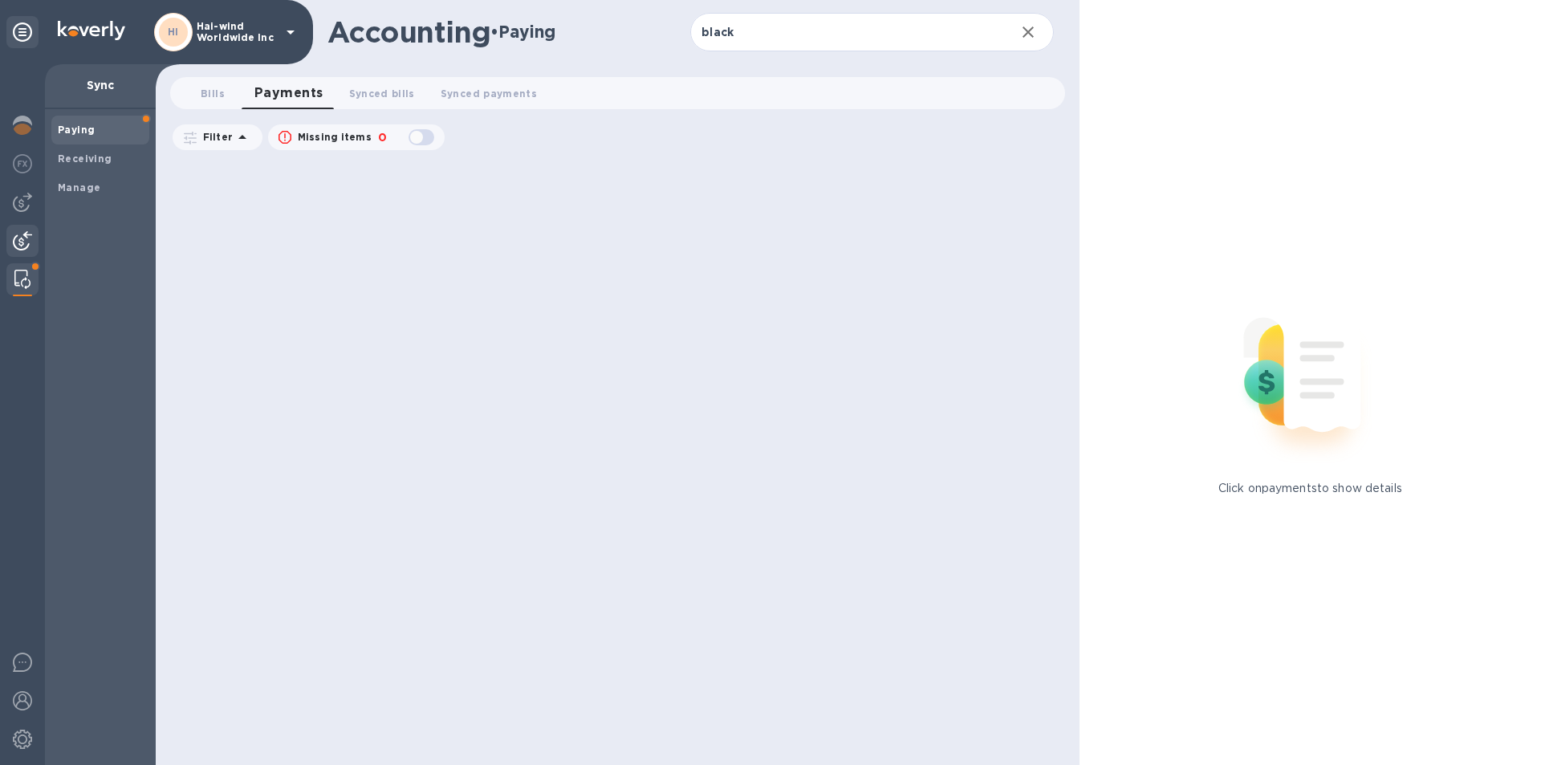
click at [26, 242] on img at bounding box center [22, 240] width 19 height 19
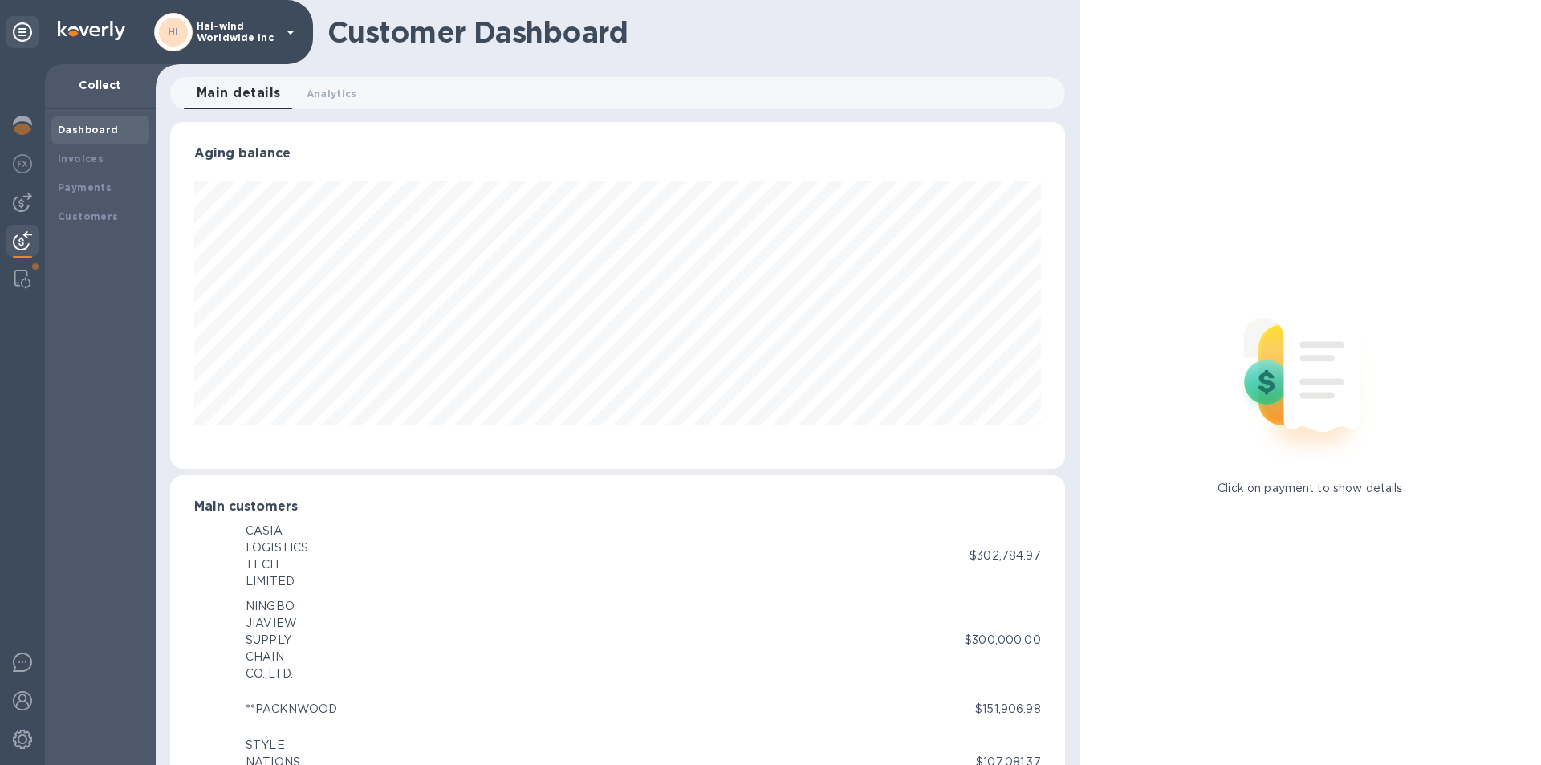
scroll to position [802438, 801896]
click at [77, 160] on b "Invoices" at bounding box center [81, 159] width 46 height 12
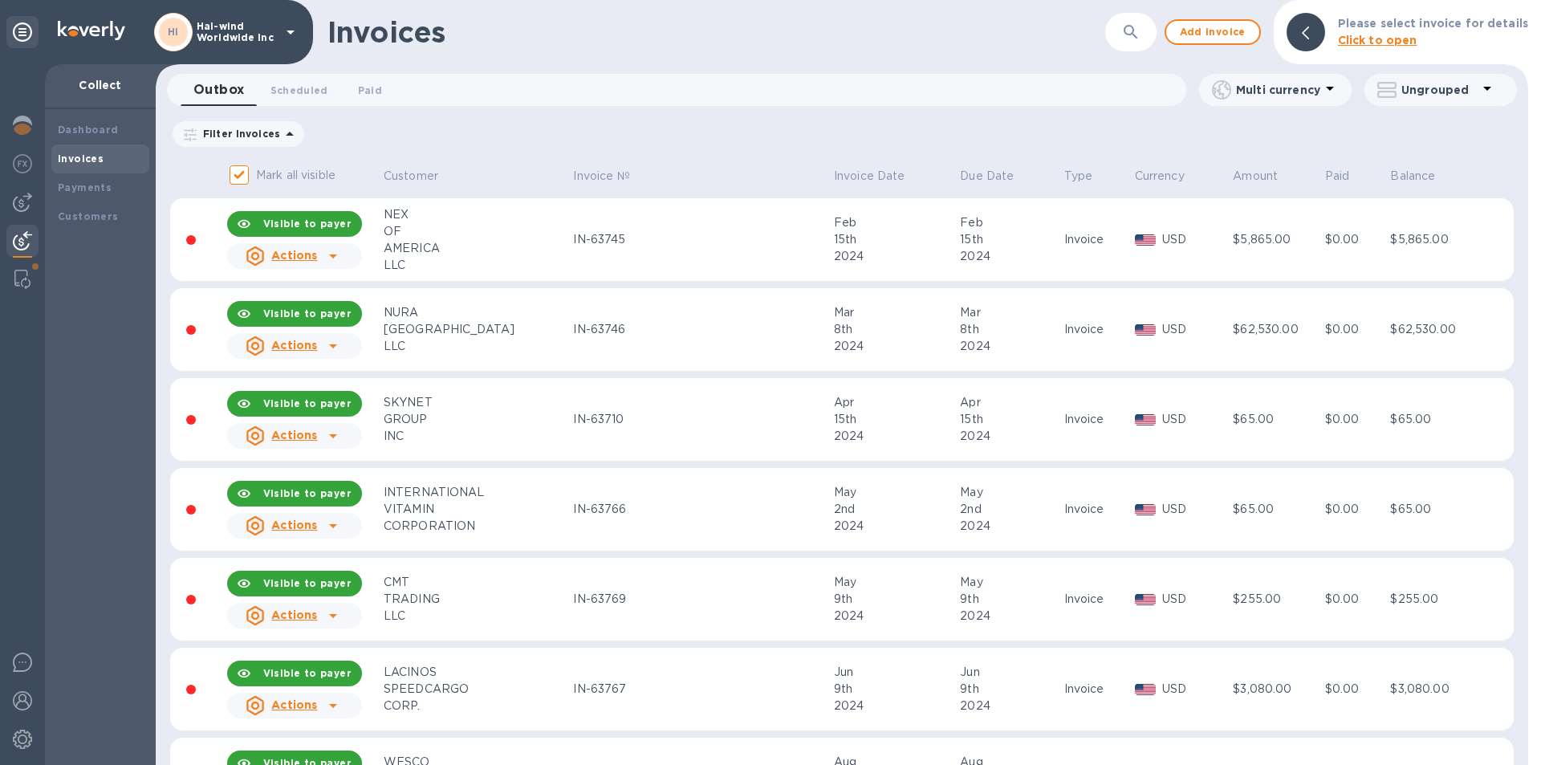
drag, startPoint x: 1146, startPoint y: 32, endPoint x: 1138, endPoint y: 22, distance: 13.1
click at [1141, 32] on icon "button" at bounding box center [1130, 31] width 19 height 19
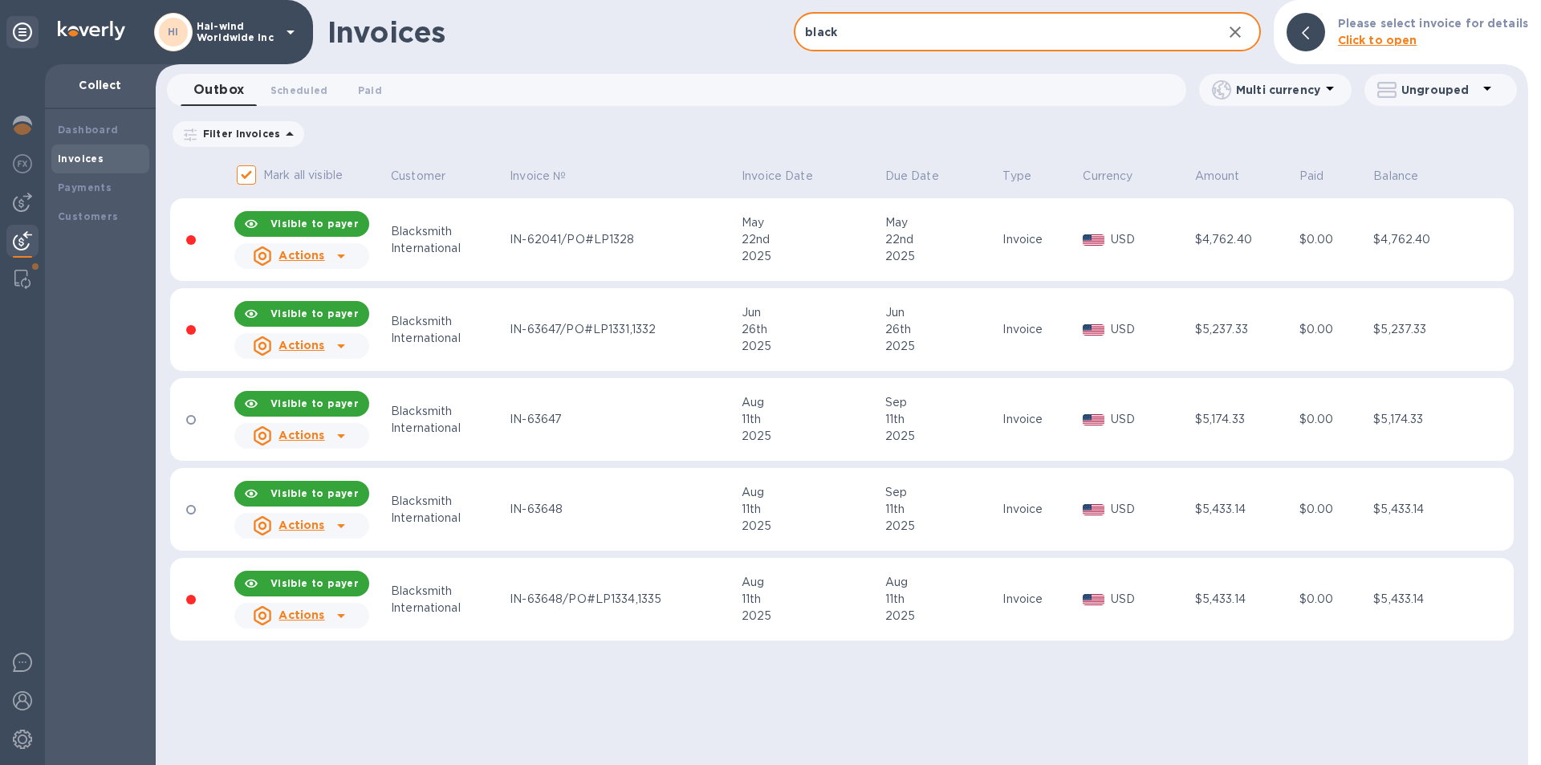
type input "black"
click at [554, 722] on div "Invoices black ​ Add invoice Please select invoice for details Click to open Ou…" at bounding box center [842, 382] width 1373 height 765
click at [583, 711] on div "Invoices black ​ Add invoice Please select invoice for details Click to open Ou…" at bounding box center [842, 382] width 1373 height 765
click at [582, 710] on div "Invoices black ​ Add invoice Please select invoice for details Click to open Ou…" at bounding box center [842, 382] width 1373 height 765
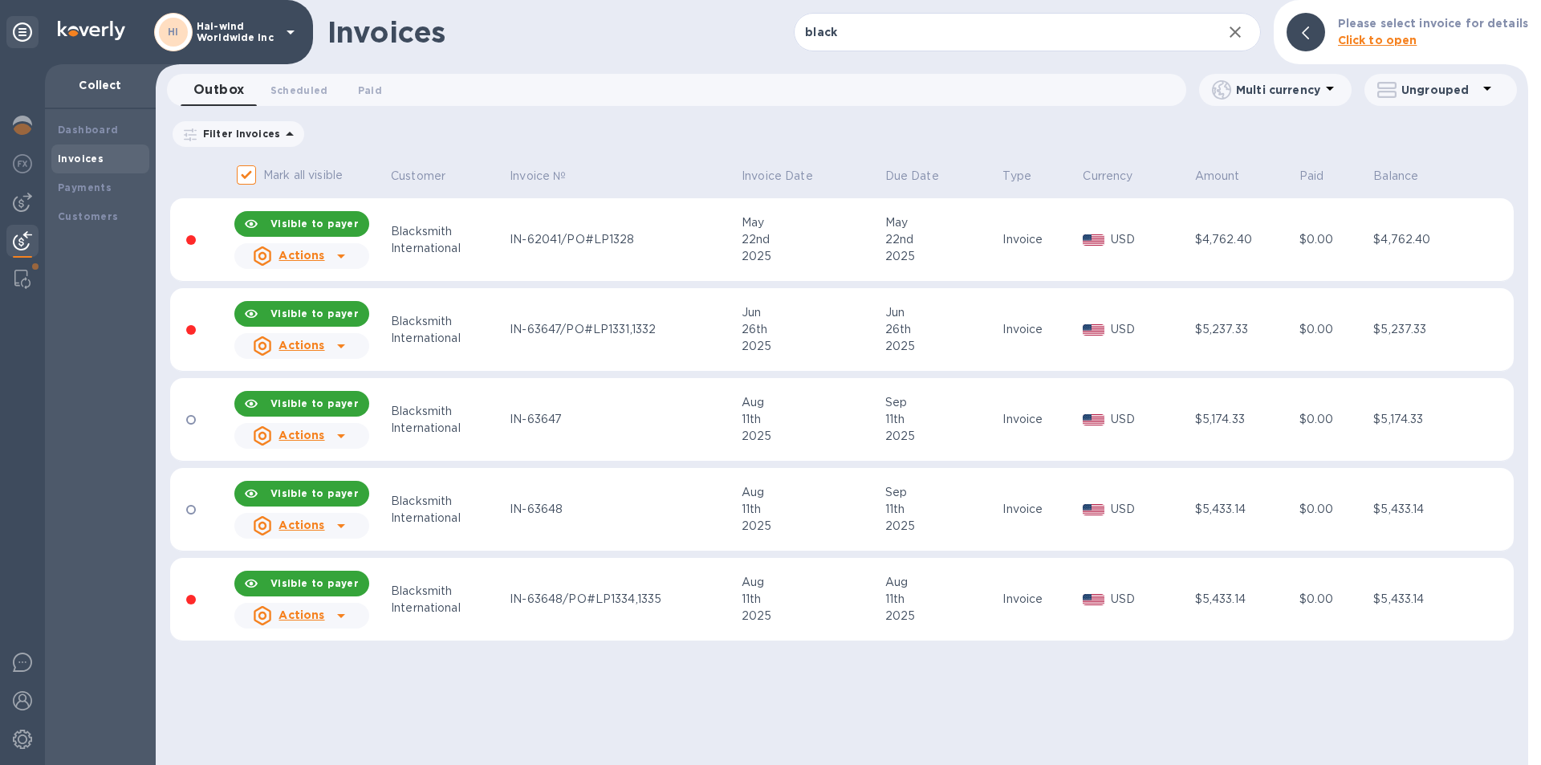
drag, startPoint x: 727, startPoint y: 707, endPoint x: 924, endPoint y: 563, distance: 244.7
click at [718, 706] on div "Invoices black ​ Add invoice Please select invoice for details Click to open Ou…" at bounding box center [842, 382] width 1373 height 765
click at [320, 229] on b "Visible to payer" at bounding box center [315, 224] width 88 height 12
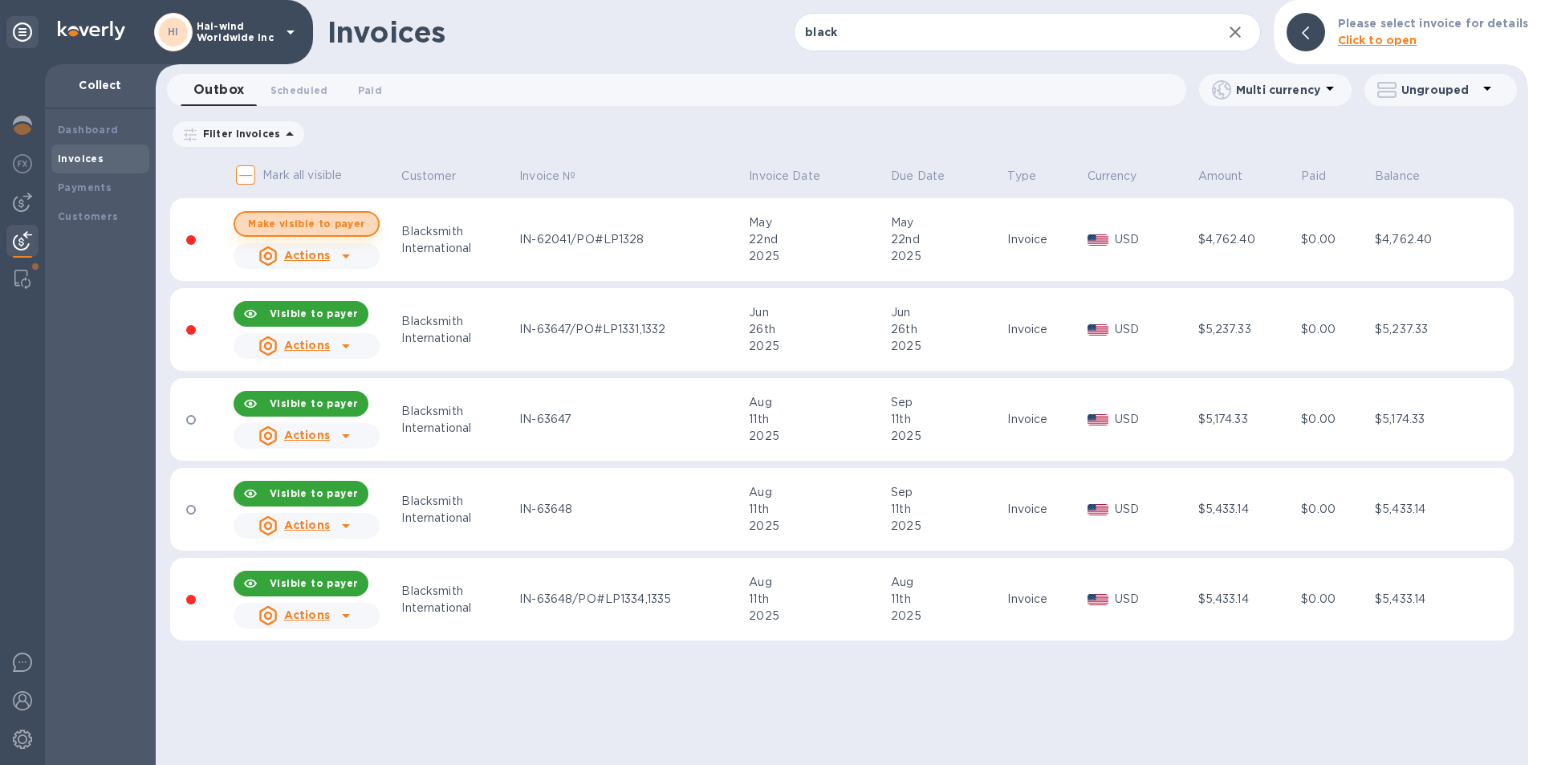
click at [320, 228] on span "Make visible to payer" at bounding box center [306, 223] width 117 height 10
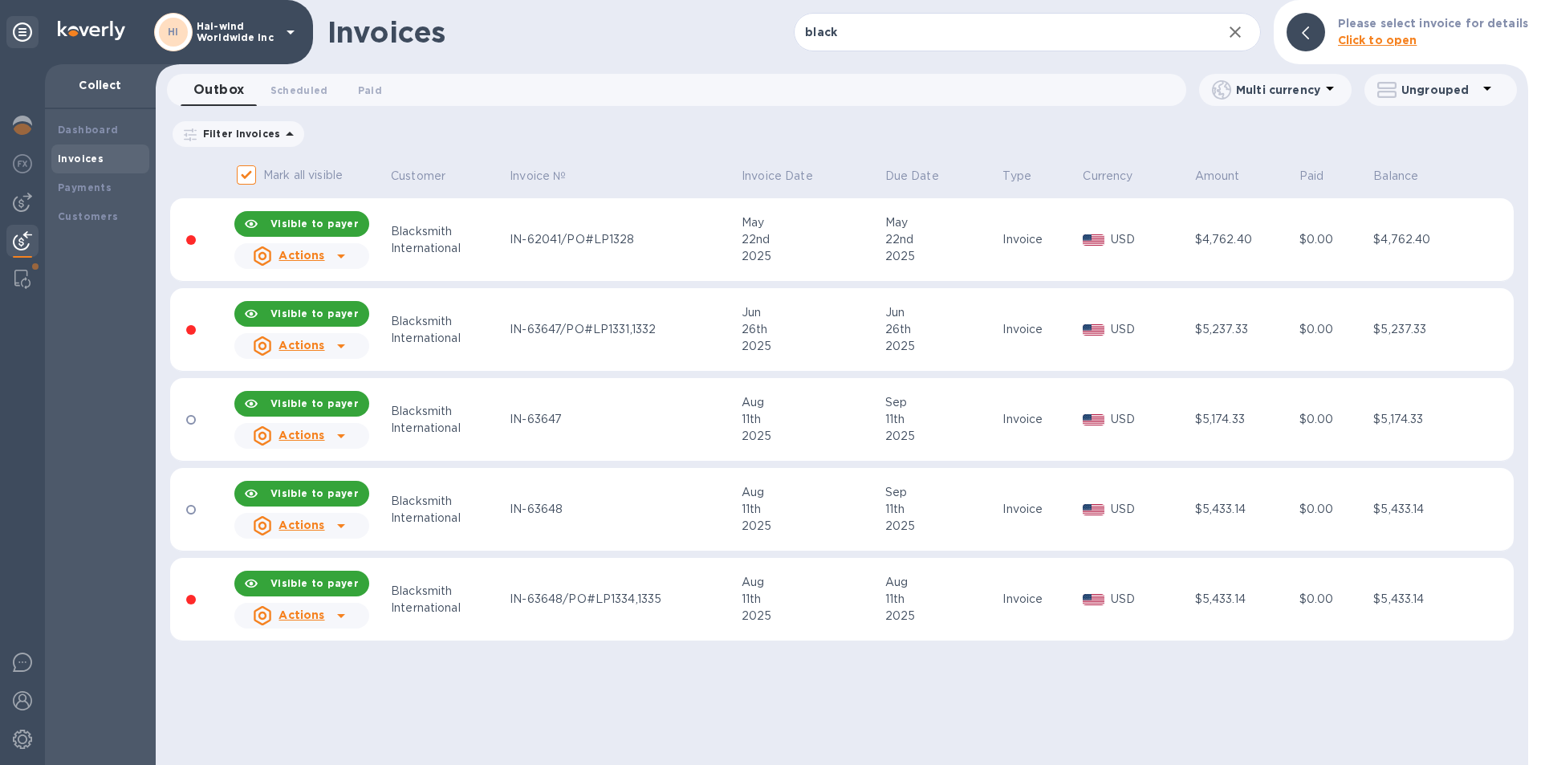
drag, startPoint x: 298, startPoint y: 694, endPoint x: 317, endPoint y: 585, distance: 110.1
click at [298, 693] on div "Invoices black ​ Add invoice Please select invoice for details Click to open Ou…" at bounding box center [842, 382] width 1373 height 765
click at [317, 584] on b "Visible to payer" at bounding box center [315, 583] width 88 height 12
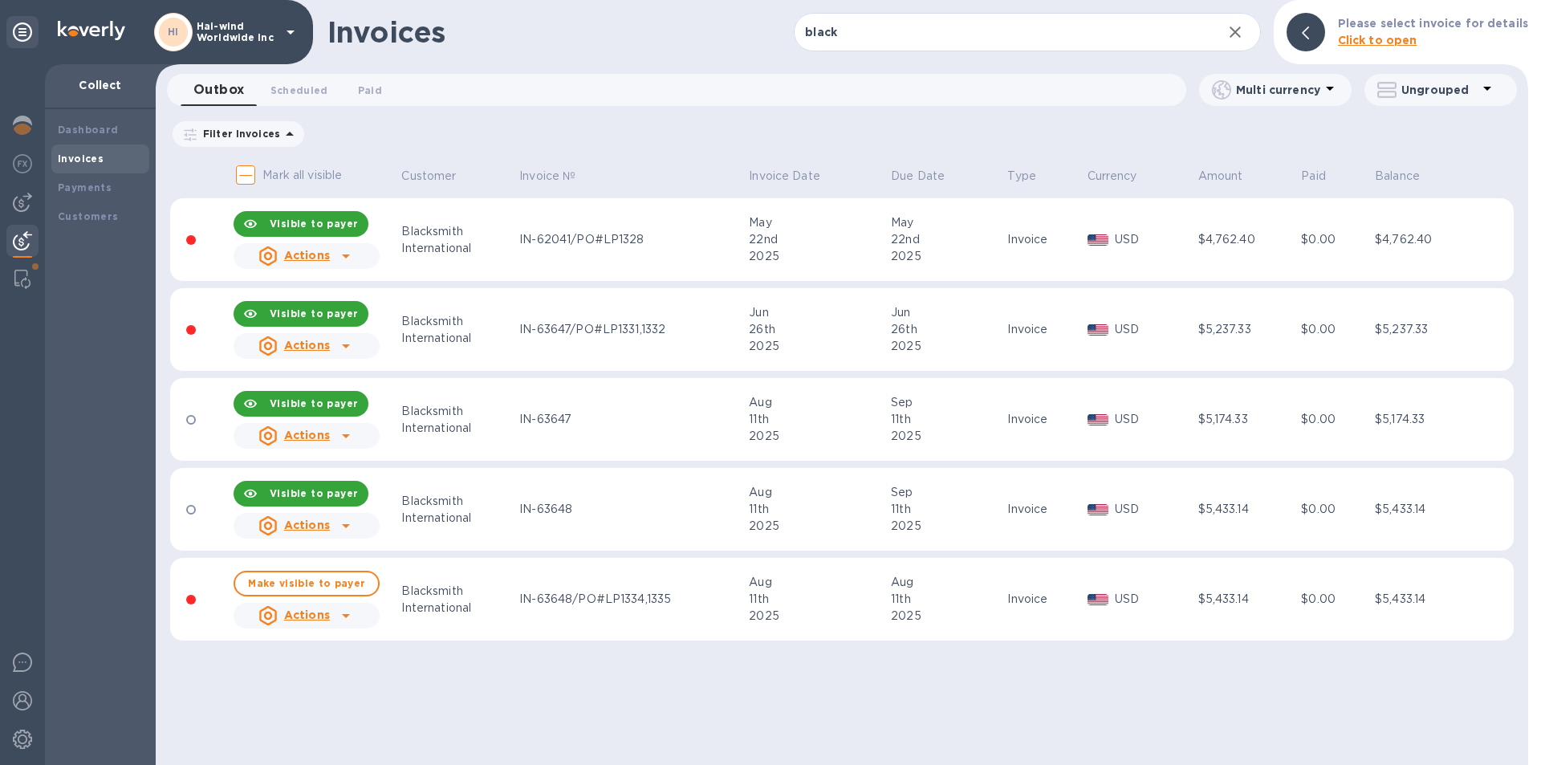
click at [554, 704] on div "Invoices black ​ Add invoice Please select invoice for details Click to open Ou…" at bounding box center [842, 382] width 1373 height 765
click at [549, 702] on div "Invoices black ​ Add invoice Please select invoice for details Click to open Ou…" at bounding box center [842, 382] width 1373 height 765
drag, startPoint x: 512, startPoint y: 598, endPoint x: 566, endPoint y: 602, distance: 53.9
click at [566, 602] on td "IN-63648/PO#LP1334,1335" at bounding box center [632, 599] width 230 height 83
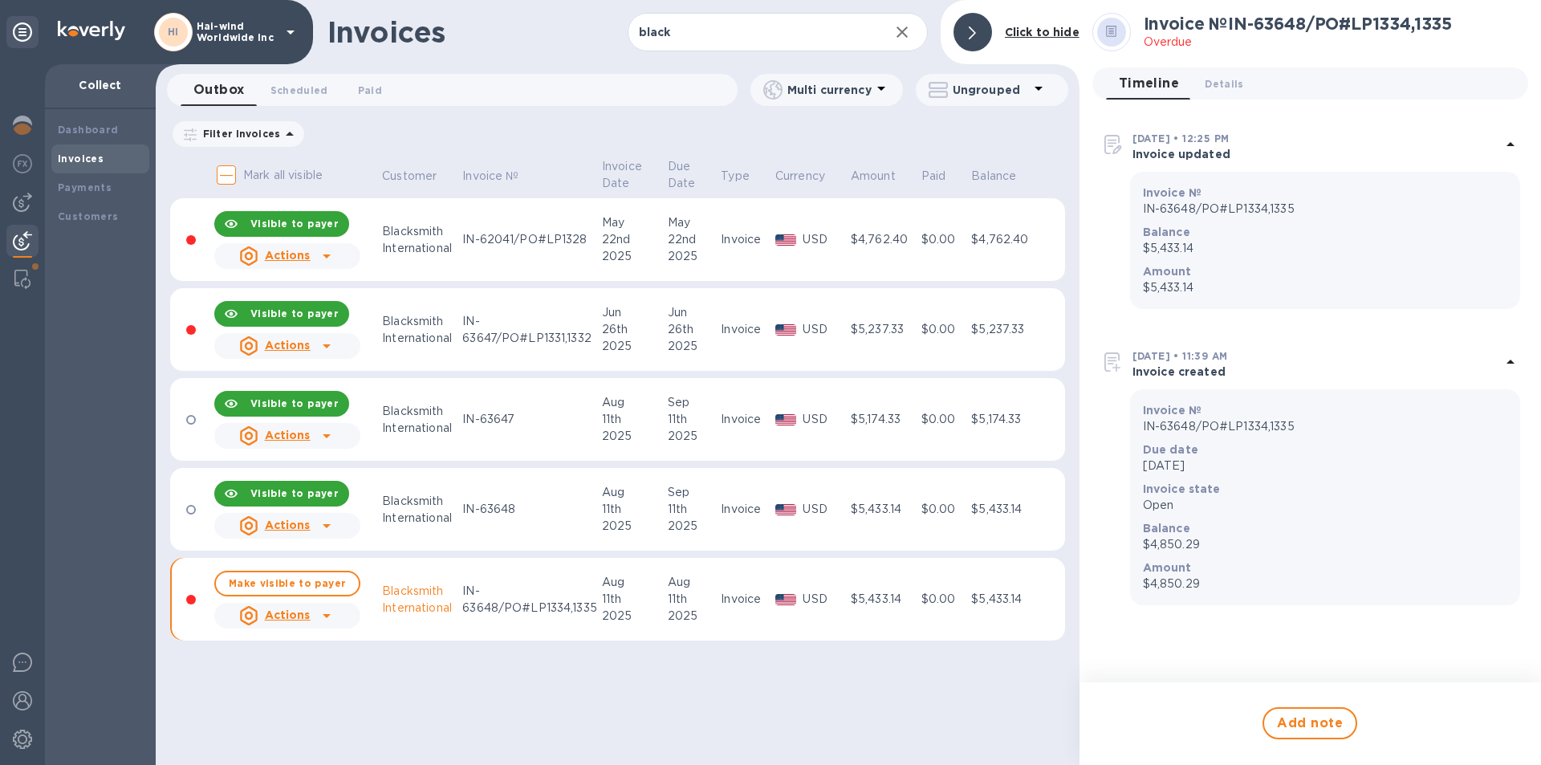
click at [455, 681] on div "Invoices black ​ Add invoice Click to hide Outbox 0 Scheduled 0 Paid 0 Multi cu…" at bounding box center [618, 382] width 924 height 765
click at [246, 580] on span "Make visible to payer" at bounding box center [287, 583] width 117 height 10
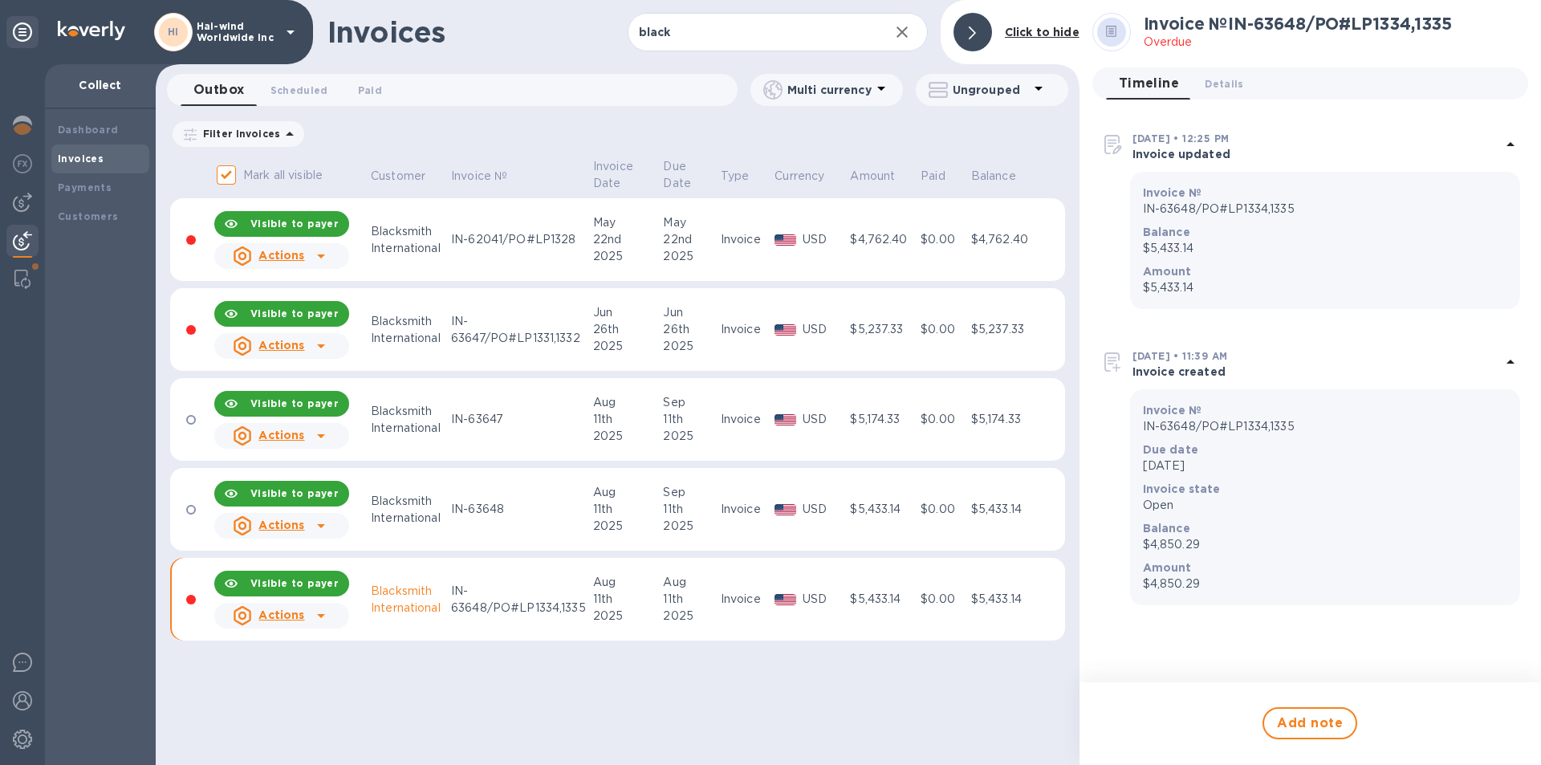
drag, startPoint x: 470, startPoint y: 688, endPoint x: 498, endPoint y: 709, distance: 34.4
click at [470, 692] on div "Invoices black ​ Add invoice Click to hide Outbox 0 Scheduled 0 Paid 0 Multi cu…" at bounding box center [618, 382] width 924 height 765
click at [501, 707] on div "Invoices black ​ Add invoice Click to hide Outbox 0 Scheduled 0 Paid 0 Multi cu…" at bounding box center [618, 382] width 924 height 765
drag, startPoint x: 507, startPoint y: 714, endPoint x: 483, endPoint y: 598, distance: 118.1
click at [507, 709] on div "Invoices black ​ Add invoice Click to hide Outbox 0 Scheduled 0 Paid 0 Multi cu…" at bounding box center [618, 382] width 924 height 765
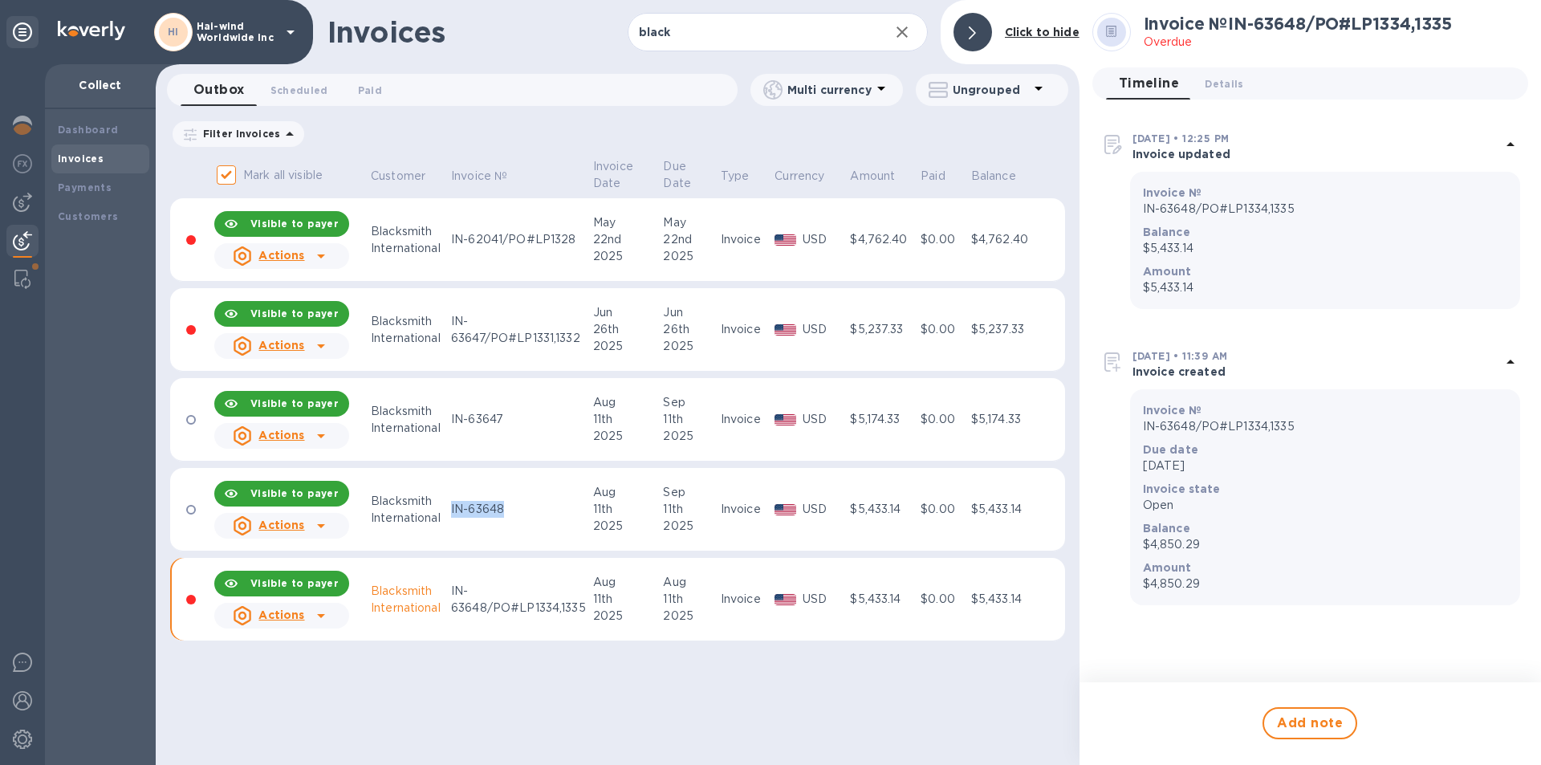
drag, startPoint x: 514, startPoint y: 511, endPoint x: 451, endPoint y: 511, distance: 62.6
click at [451, 511] on div "IN-63648" at bounding box center [519, 509] width 137 height 17
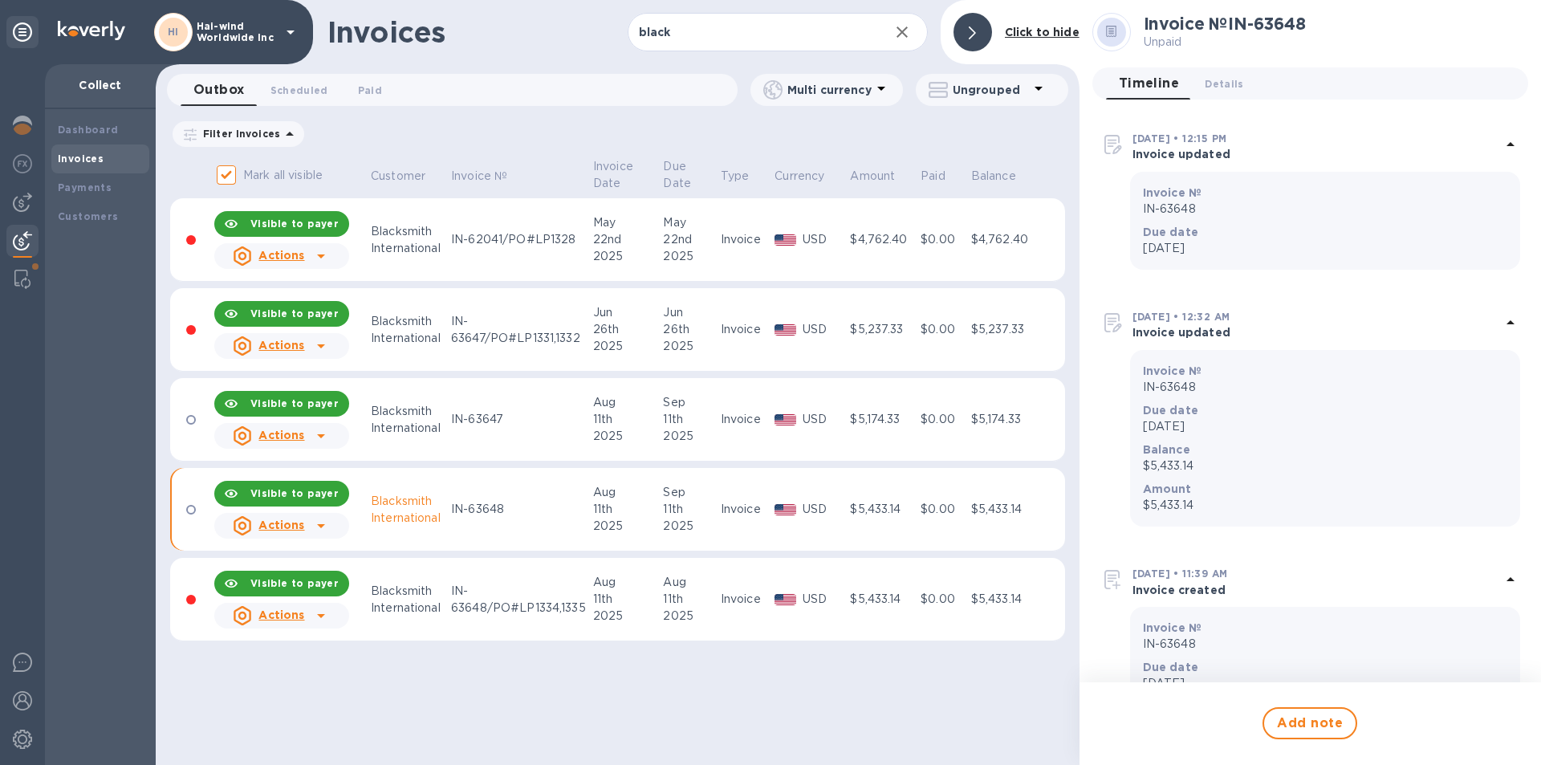
click at [393, 672] on div "Invoices black ​ Add invoice Click to hide Outbox 0 Scheduled 0 Paid 0 Multi cu…" at bounding box center [618, 382] width 924 height 765
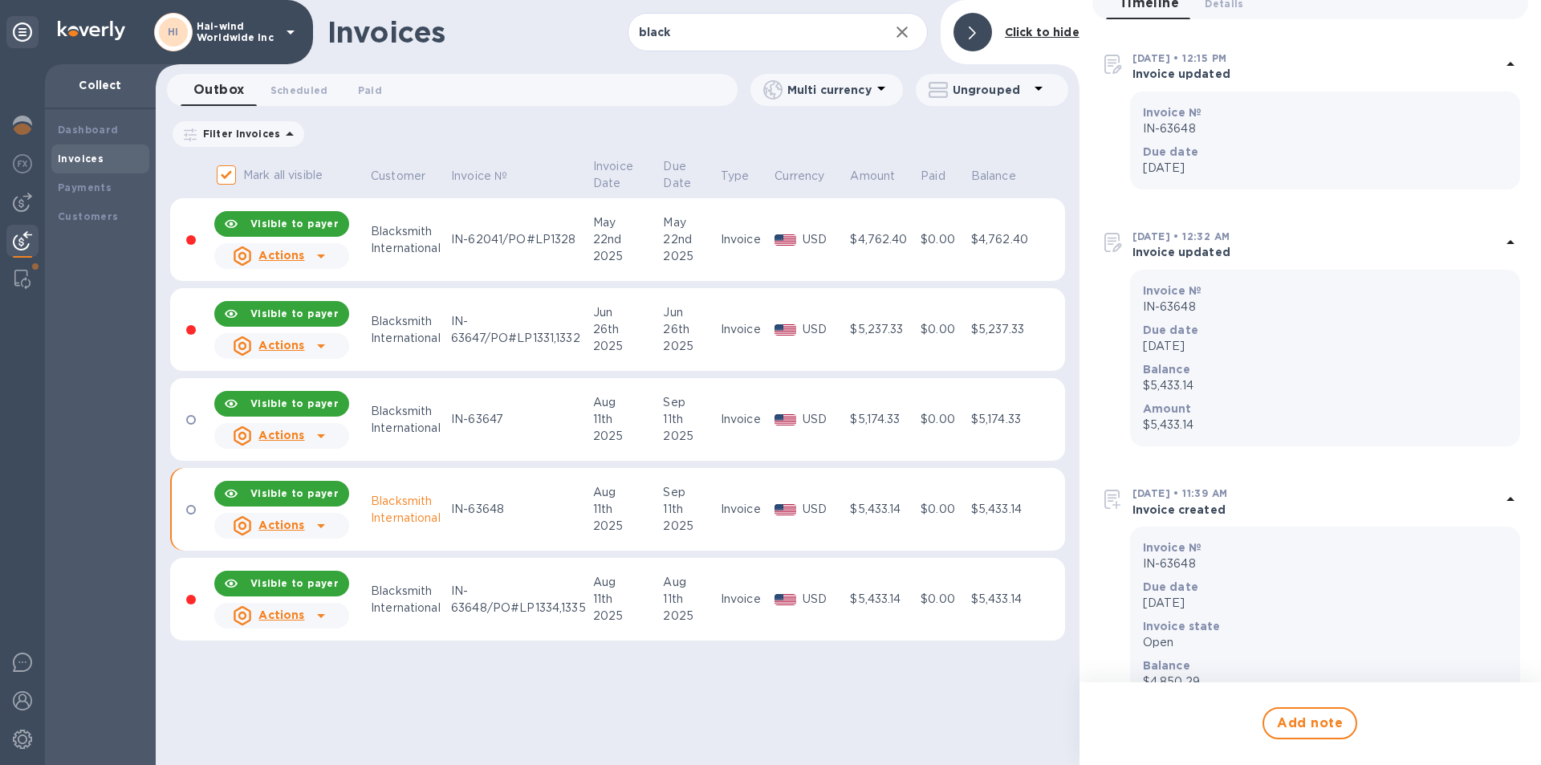
scroll to position [161, 0]
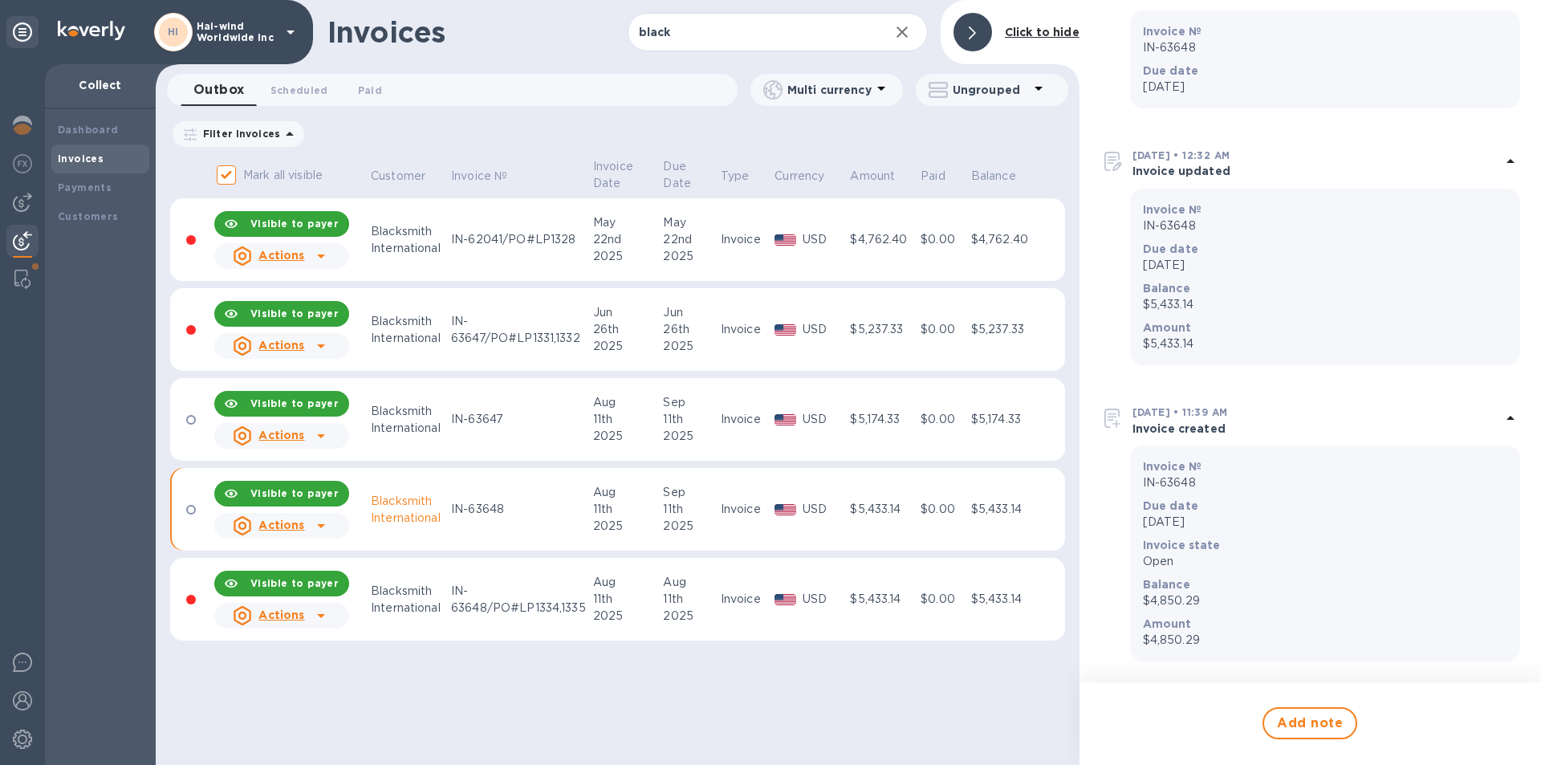
click at [413, 698] on div "Invoices black ​ Add invoice Click to hide Outbox 0 Scheduled 0 Paid 0 Multi cu…" at bounding box center [618, 382] width 924 height 765
drag, startPoint x: 527, startPoint y: 678, endPoint x: 163, endPoint y: 23, distance: 749.2
click at [527, 675] on div "Invoices black ​ Add invoice Click to hide Outbox 0 Scheduled 0 Paid 0 Multi cu…" at bounding box center [618, 382] width 924 height 765
click at [401, 710] on div "Invoices black ​ Add invoice Click to hide Outbox 0 Scheduled 0 Paid 0 Multi cu…" at bounding box center [618, 382] width 924 height 765
click at [458, 714] on div "Invoices black ​ Add invoice Click to hide Outbox 0 Scheduled 0 Paid 0 Multi cu…" at bounding box center [618, 382] width 924 height 765
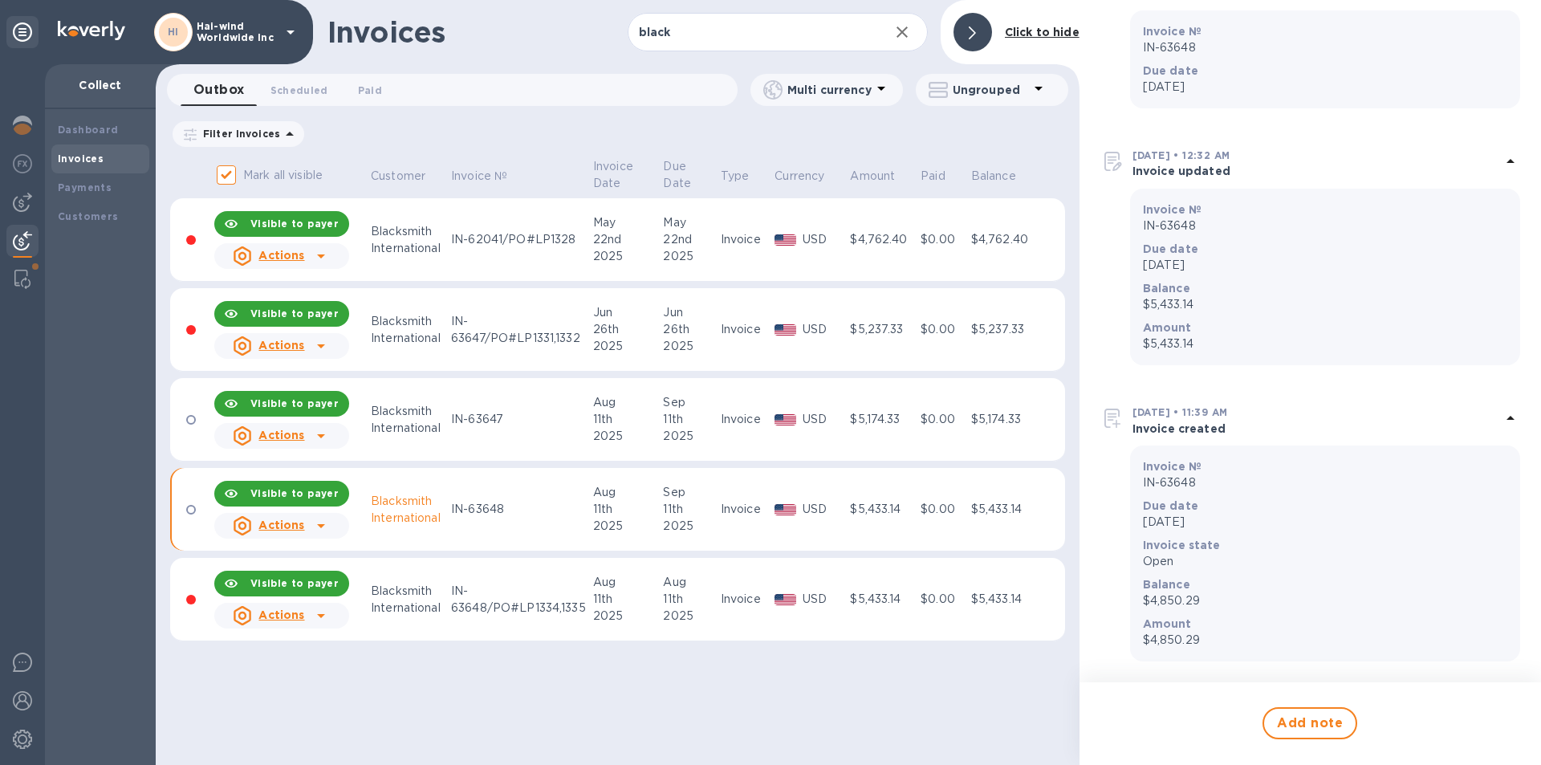
click at [523, 677] on div "Invoices black ​ Add invoice Click to hide Outbox 0 Scheduled 0 Paid 0 Multi cu…" at bounding box center [618, 382] width 924 height 765
drag, startPoint x: 523, startPoint y: 677, endPoint x: 65, endPoint y: 388, distance: 541.9
click at [523, 673] on div "Invoices black ​ Add invoice Click to hide Outbox 0 Scheduled 0 Paid 0 Multi cu…" at bounding box center [618, 382] width 924 height 765
click at [193, 419] on div at bounding box center [191, 420] width 10 height 10
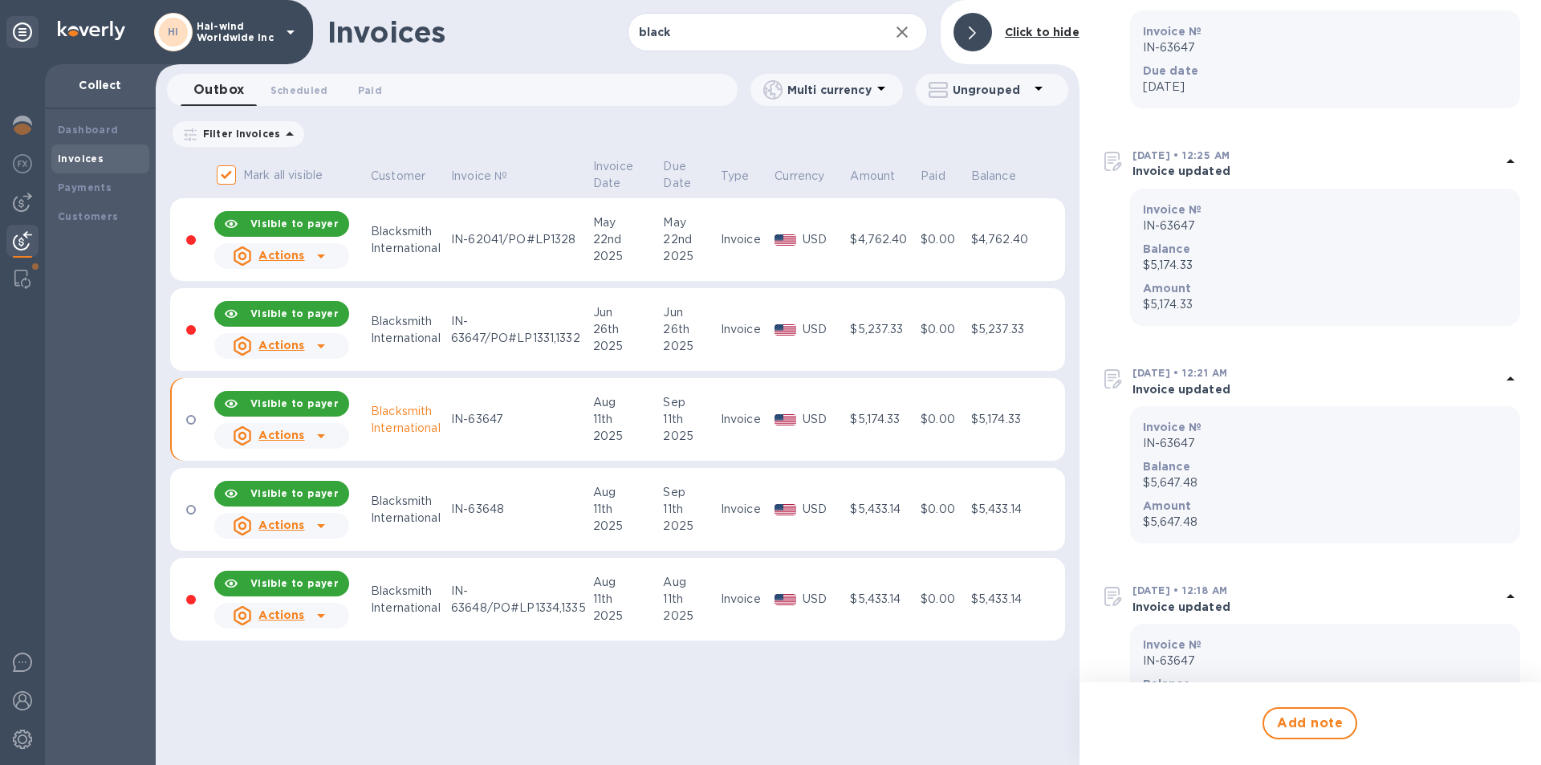
click at [189, 419] on div at bounding box center [191, 420] width 10 height 10
click at [337, 314] on div "Visible to payer" at bounding box center [294, 313] width 101 height 29
checkbox input "false"
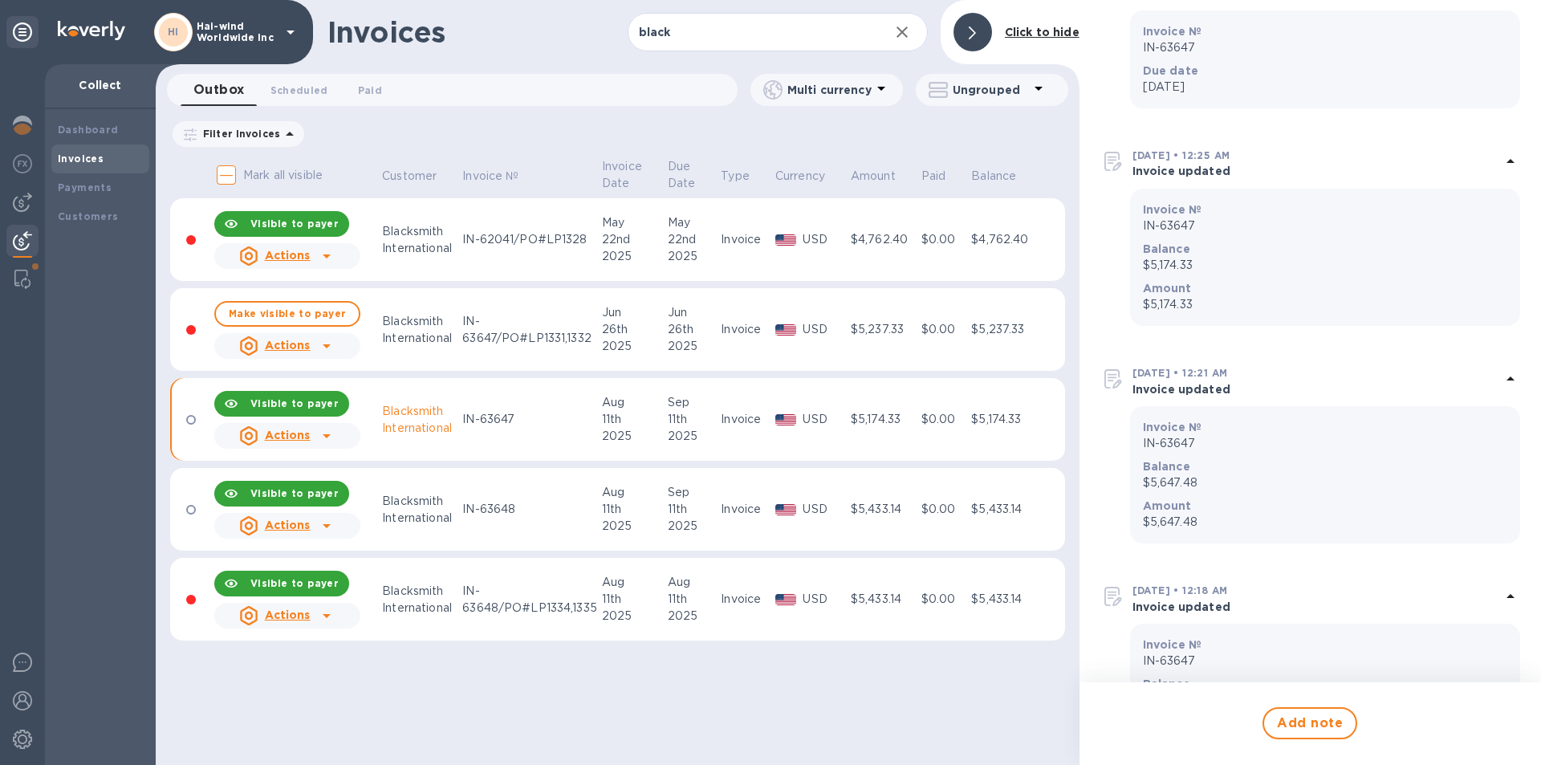
click at [298, 586] on b "Visible to payer" at bounding box center [294, 583] width 88 height 12
drag, startPoint x: 550, startPoint y: 708, endPoint x: 527, endPoint y: 481, distance: 228.3
click at [550, 702] on div "Invoices black ​ Add invoice Click to hide Outbox 0 Scheduled 0 Paid 0 Multi cu…" at bounding box center [618, 382] width 924 height 765
drag, startPoint x: 452, startPoint y: 241, endPoint x: 525, endPoint y: 163, distance: 106.8
click at [450, 252] on tr "Visible to payer Actions Blacksmith International IN-62041/PO#LP[DATE] [DATE] 2…" at bounding box center [617, 239] width 895 height 83
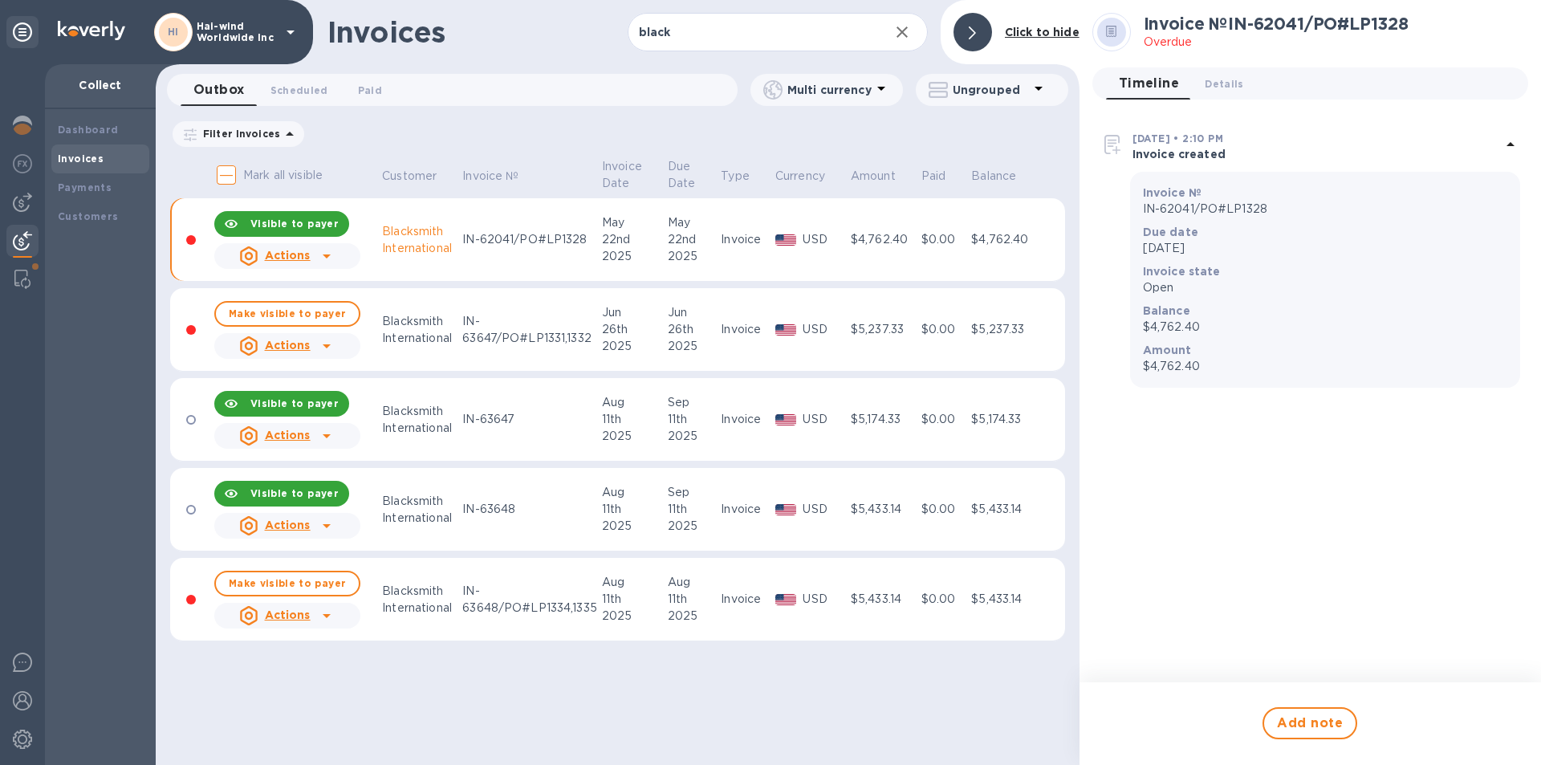
click at [448, 676] on div "Invoices black ​ Add invoice Click to hide Outbox 0 Scheduled 0 Paid 0 Multi cu…" at bounding box center [618, 382] width 924 height 765
